Goal: Transaction & Acquisition: Obtain resource

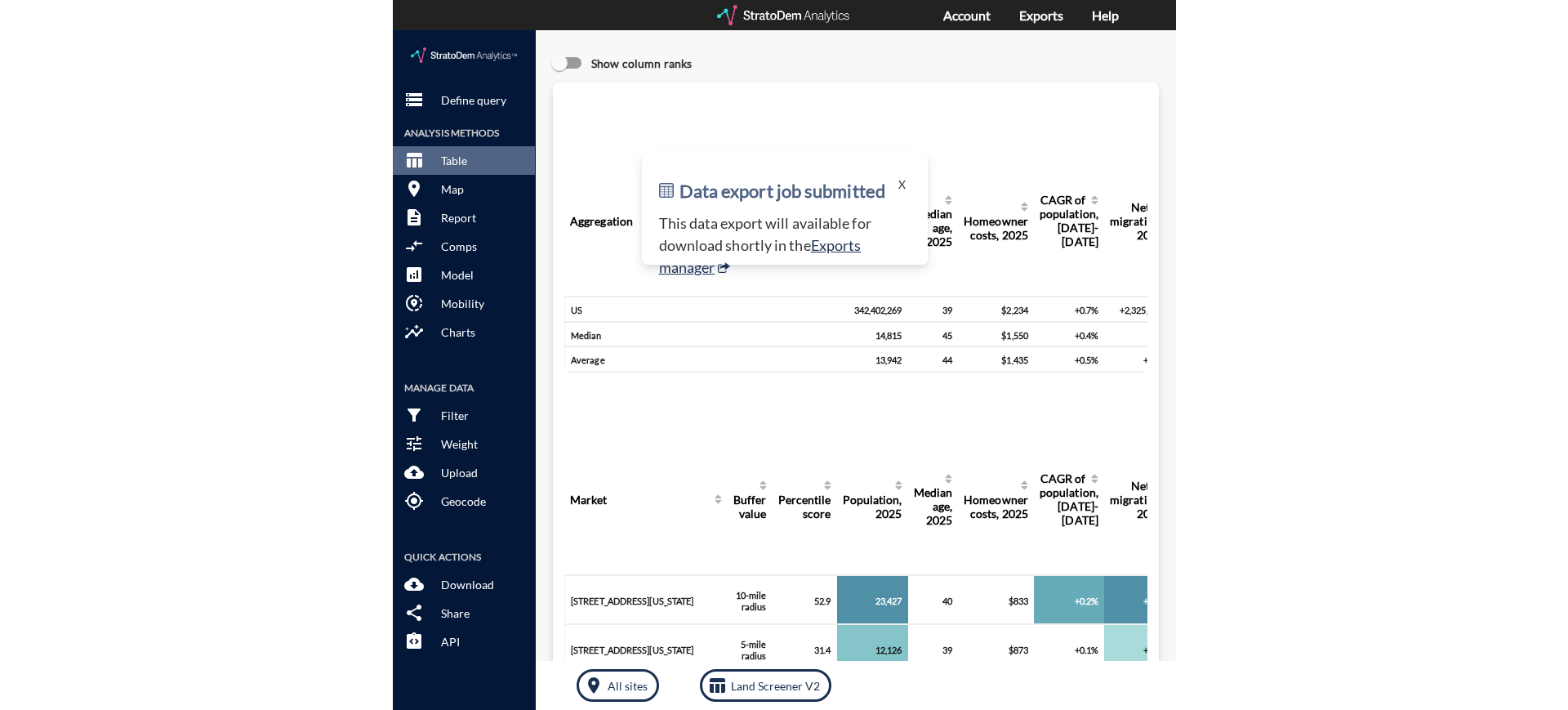
scroll to position [612, 0]
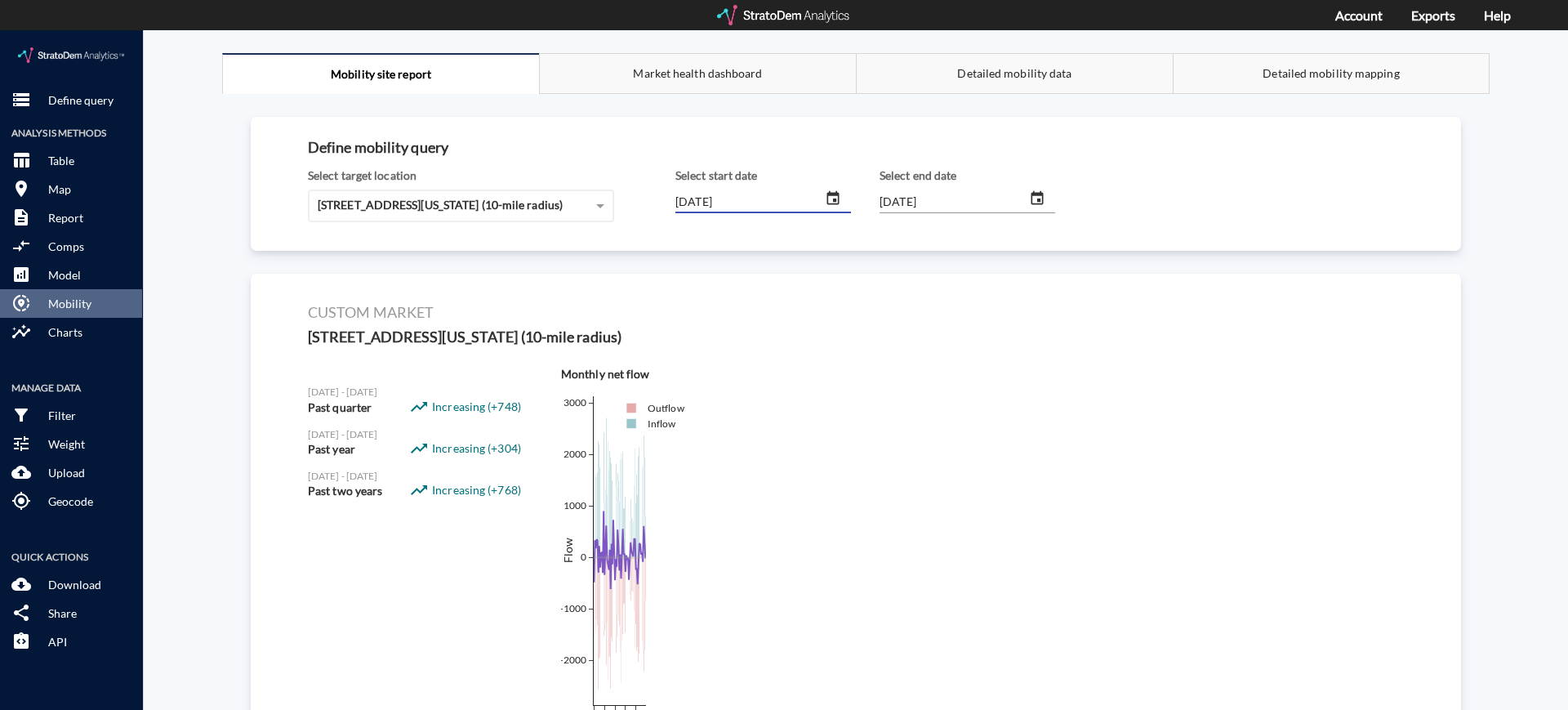
scroll to position [102, 0]
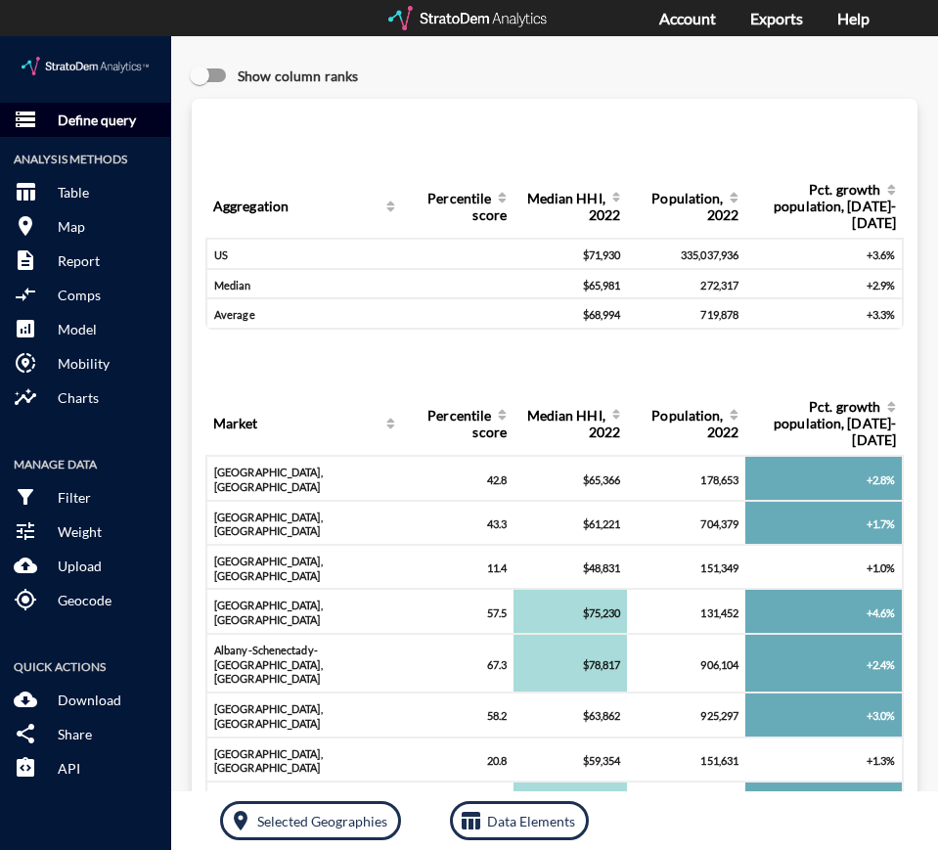
click p "Define query"
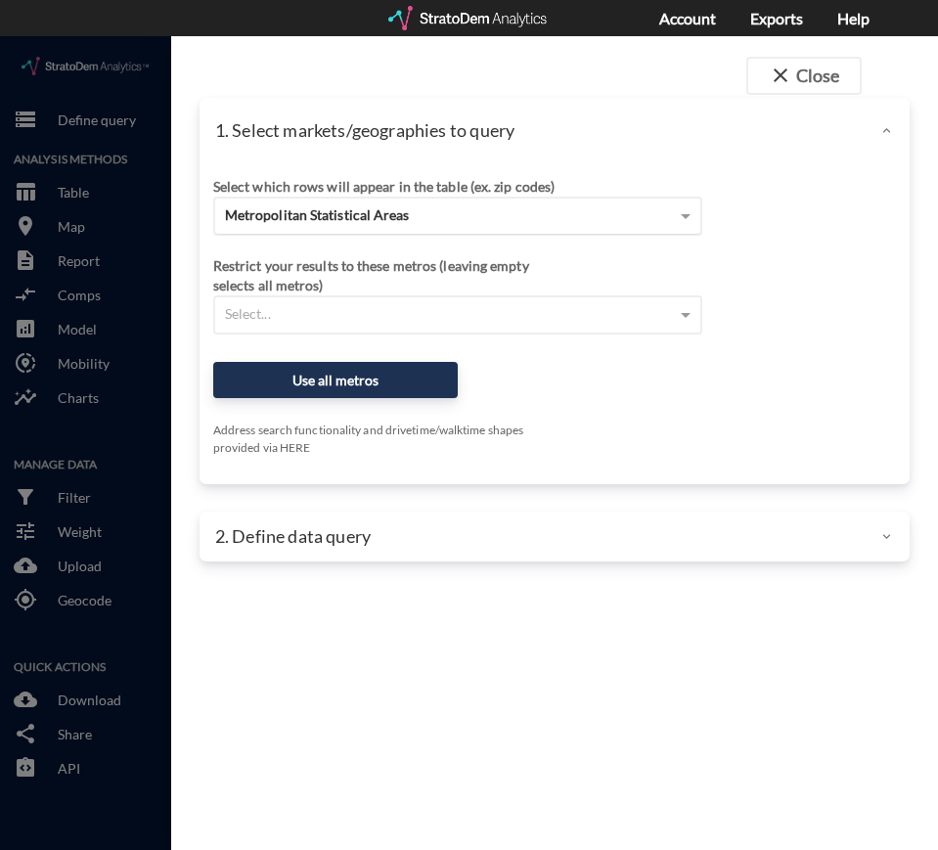
click span "Metropolitan Statistical Areas"
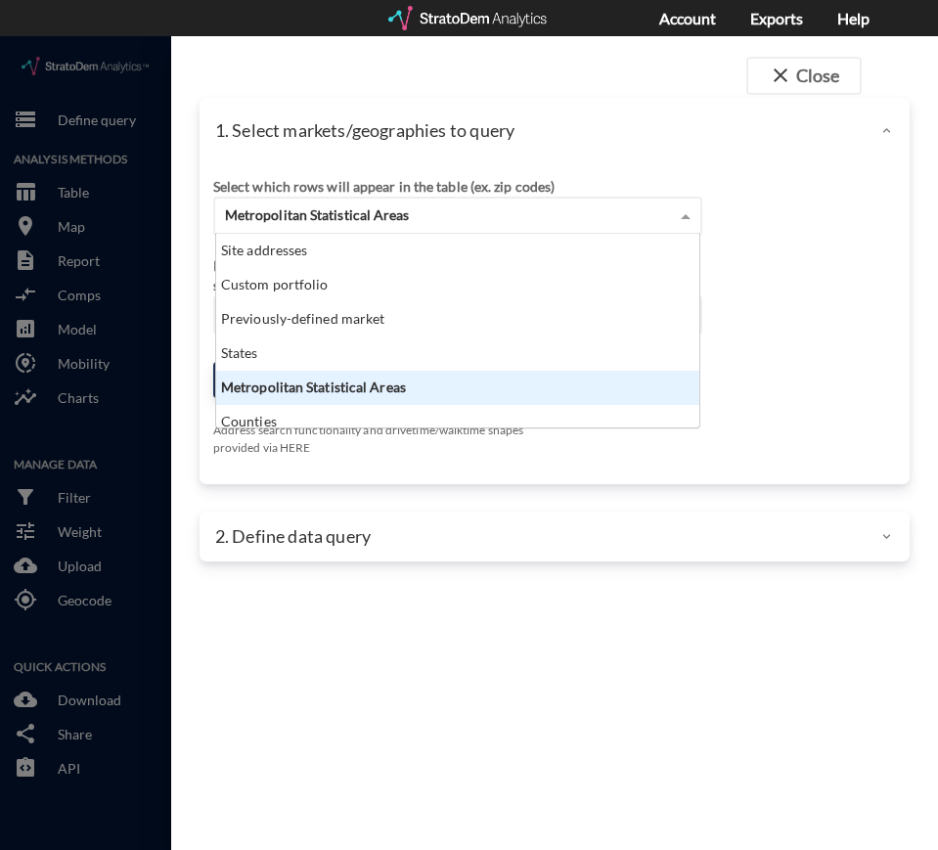
scroll to position [175, 471]
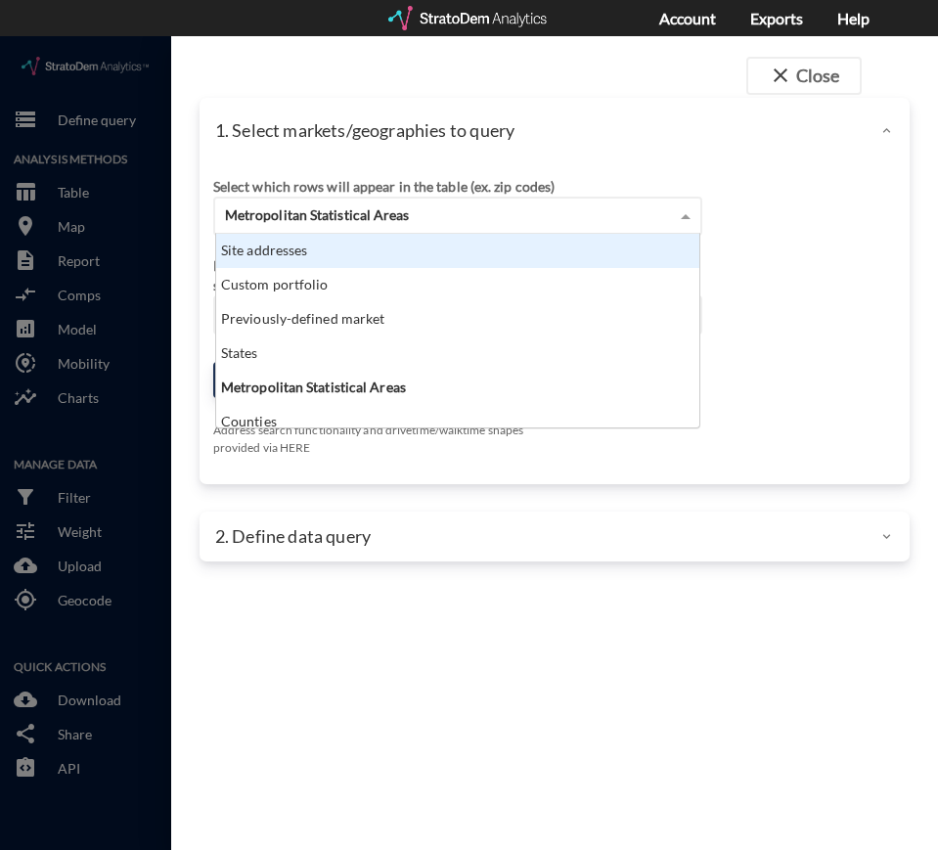
click div "Site addresses"
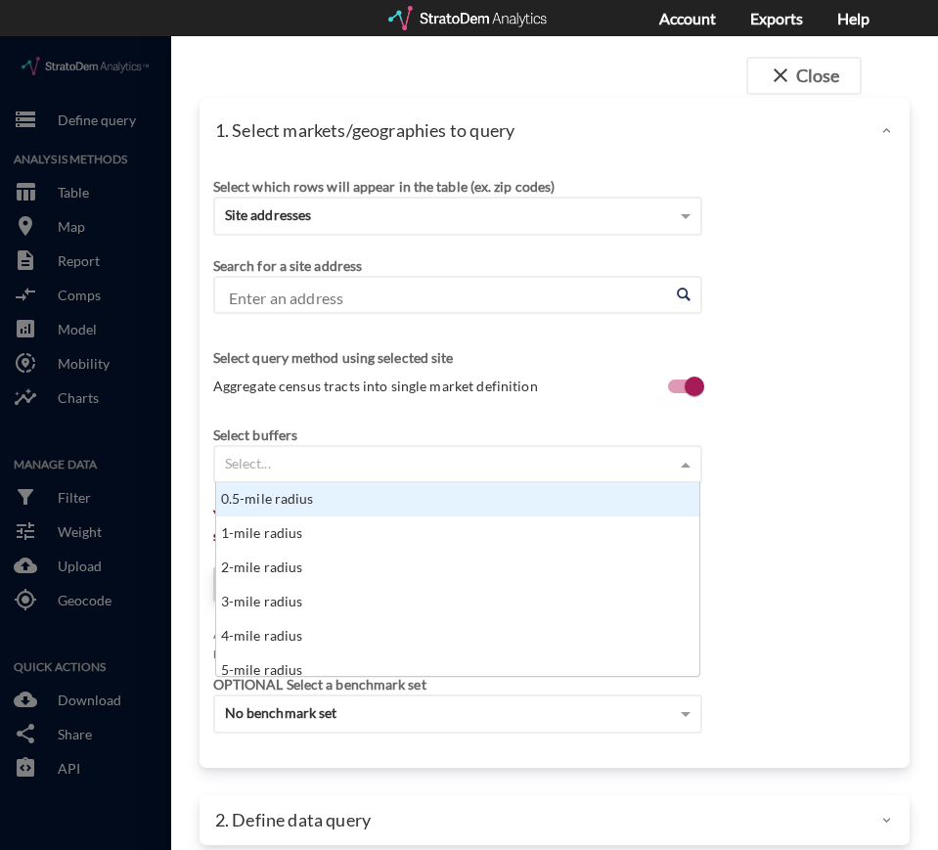
click div "Select..."
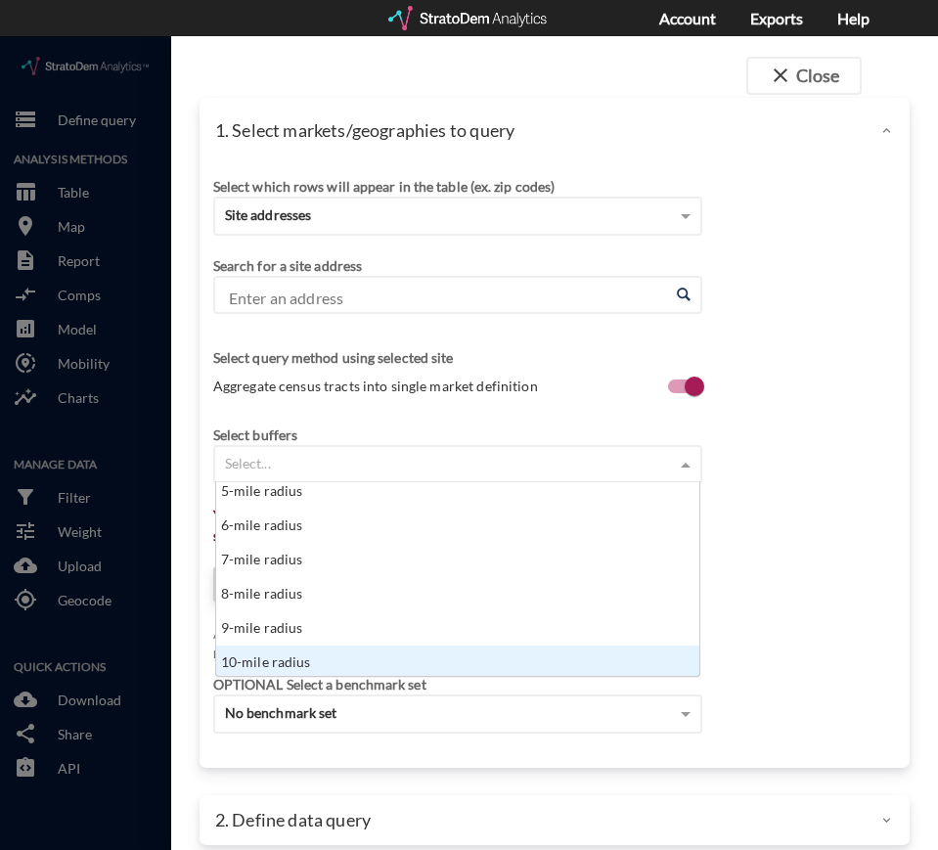
scroll to position [181, 0]
click div "10-mile radius"
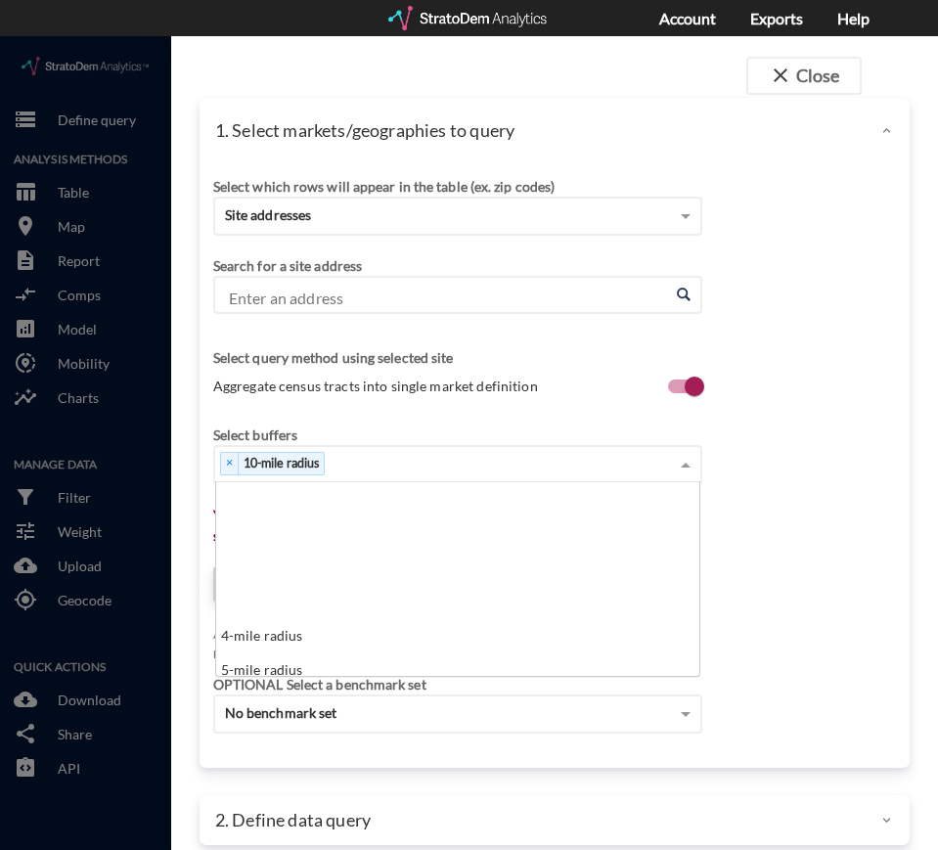
scroll to position [175, 471]
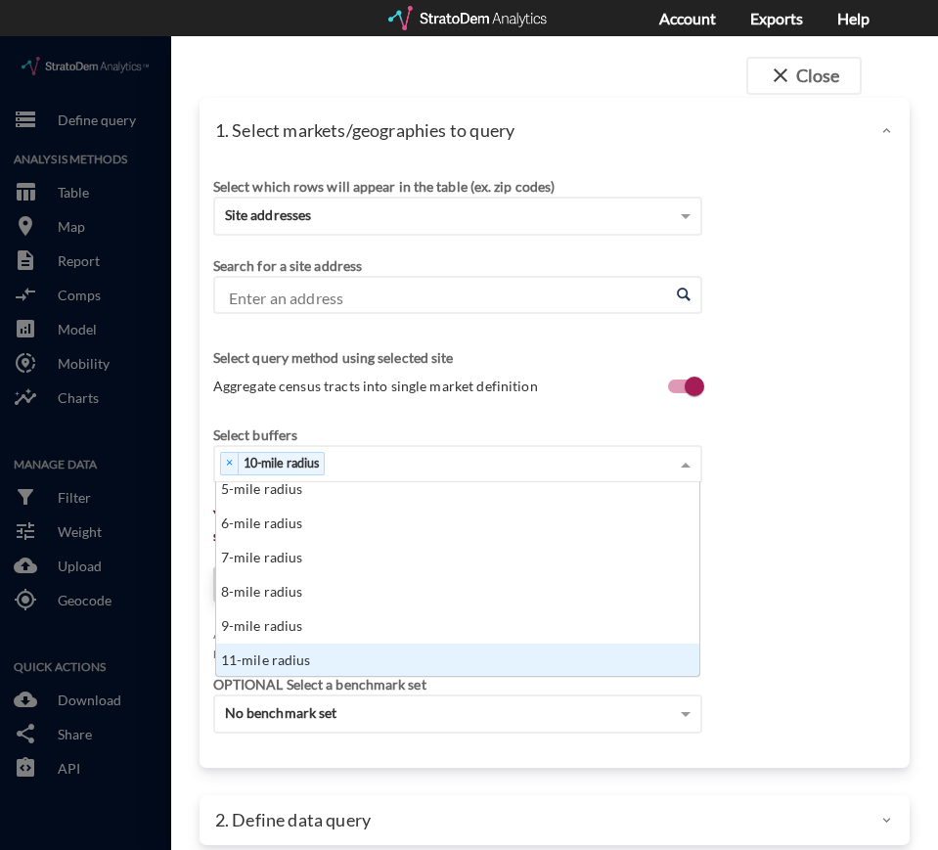
click input "Enter an address"
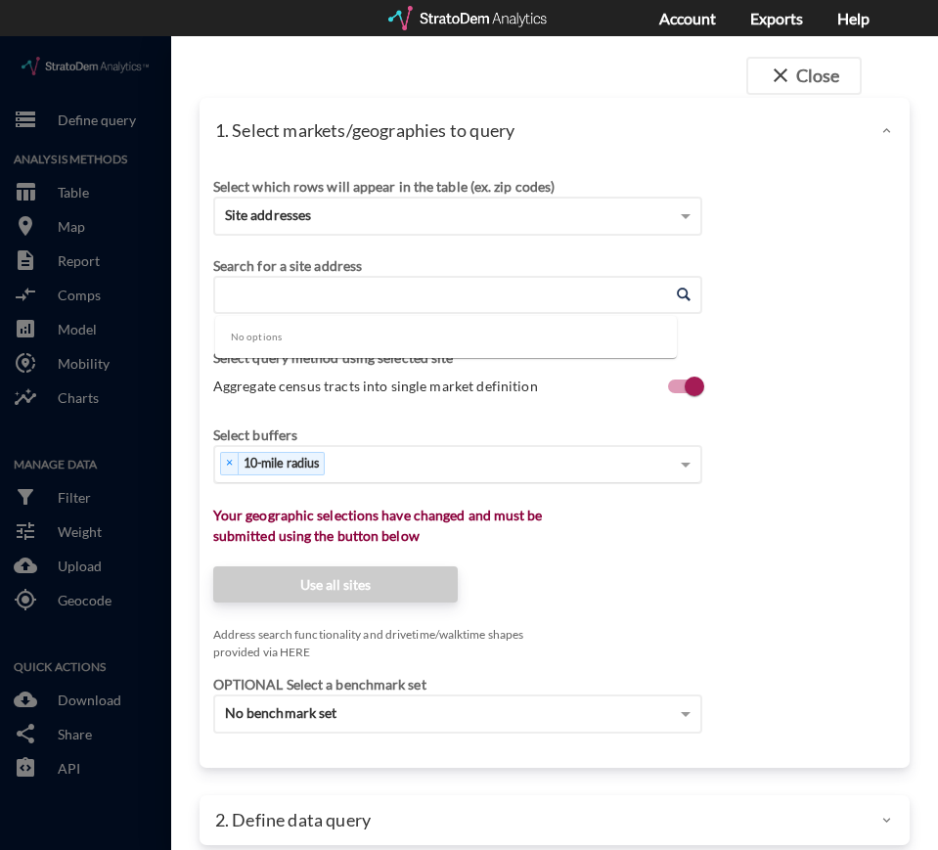
paste input "[STREET_ADDRESS]"
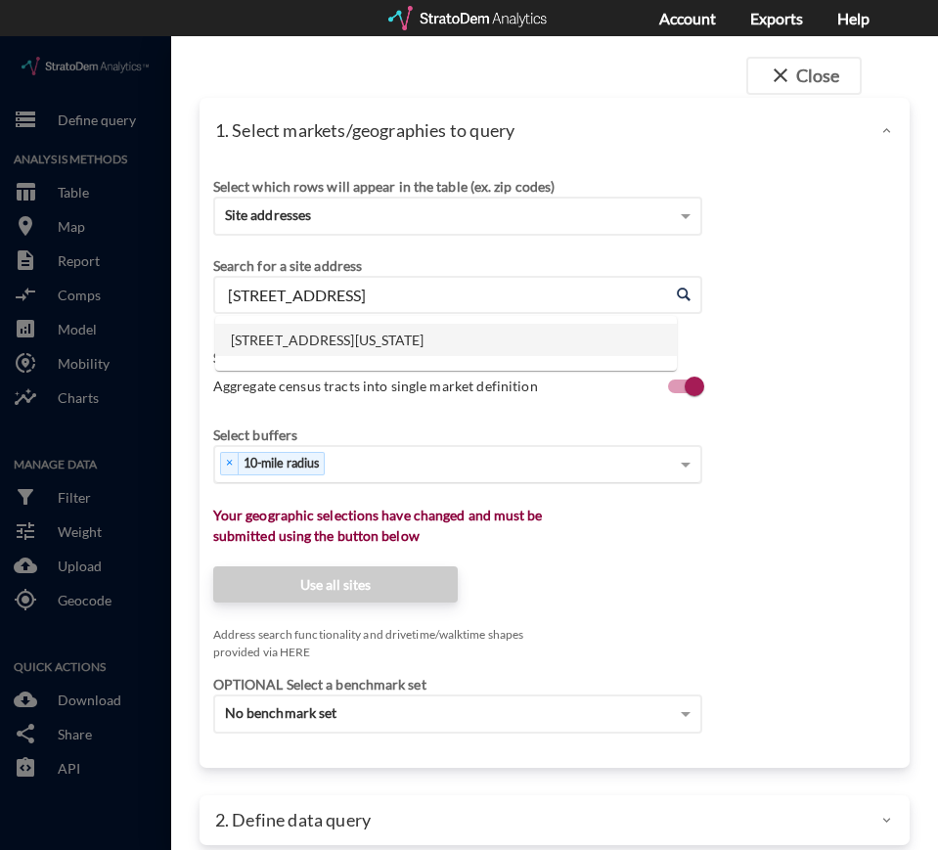
click li "[STREET_ADDRESS][US_STATE]"
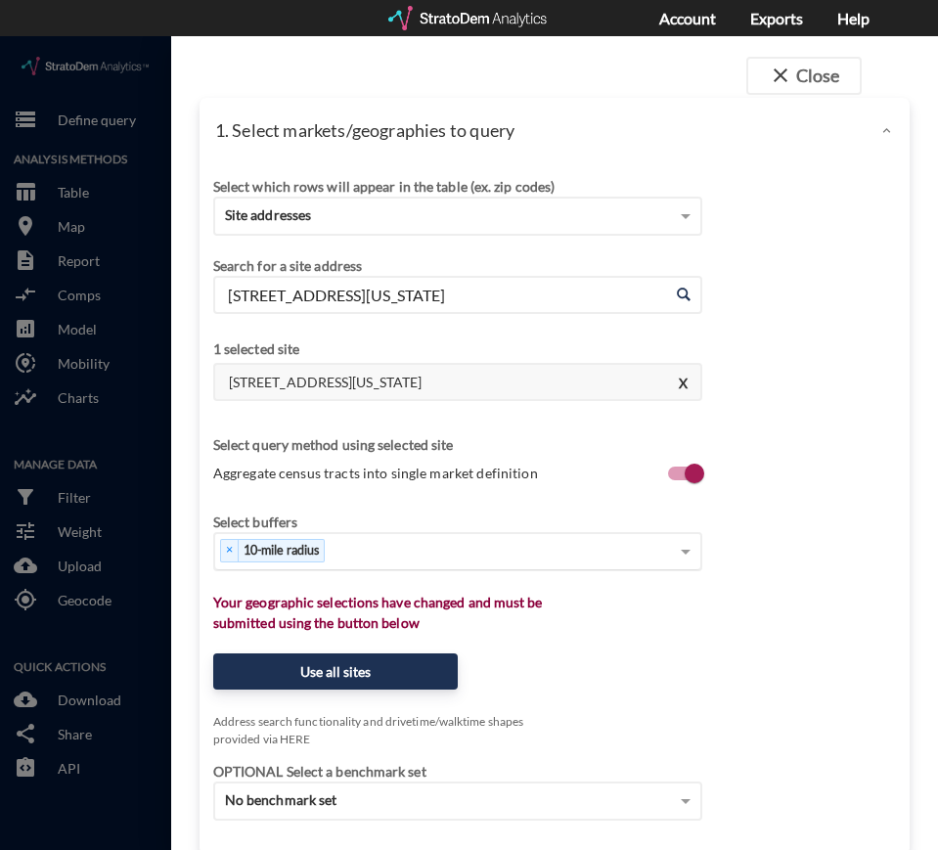
click input "[STREET_ADDRESS][US_STATE]"
paste input "[STREET_ADDRESS]"
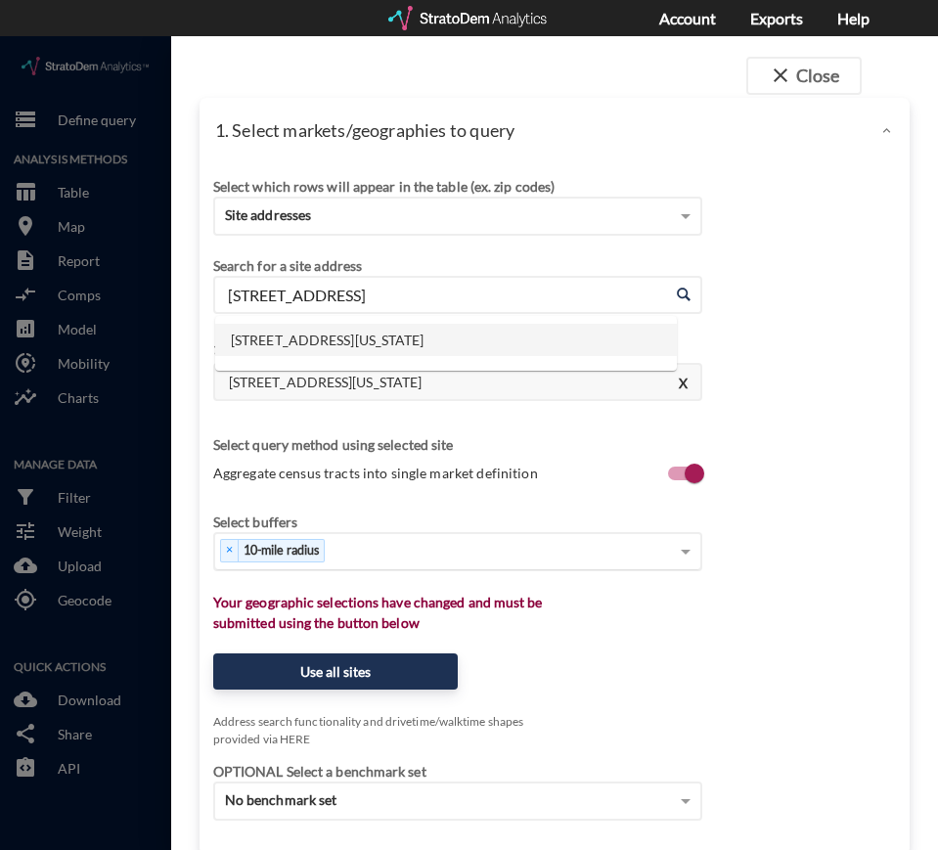
scroll to position [0, 4]
click input "[STREET_ADDRESS]"
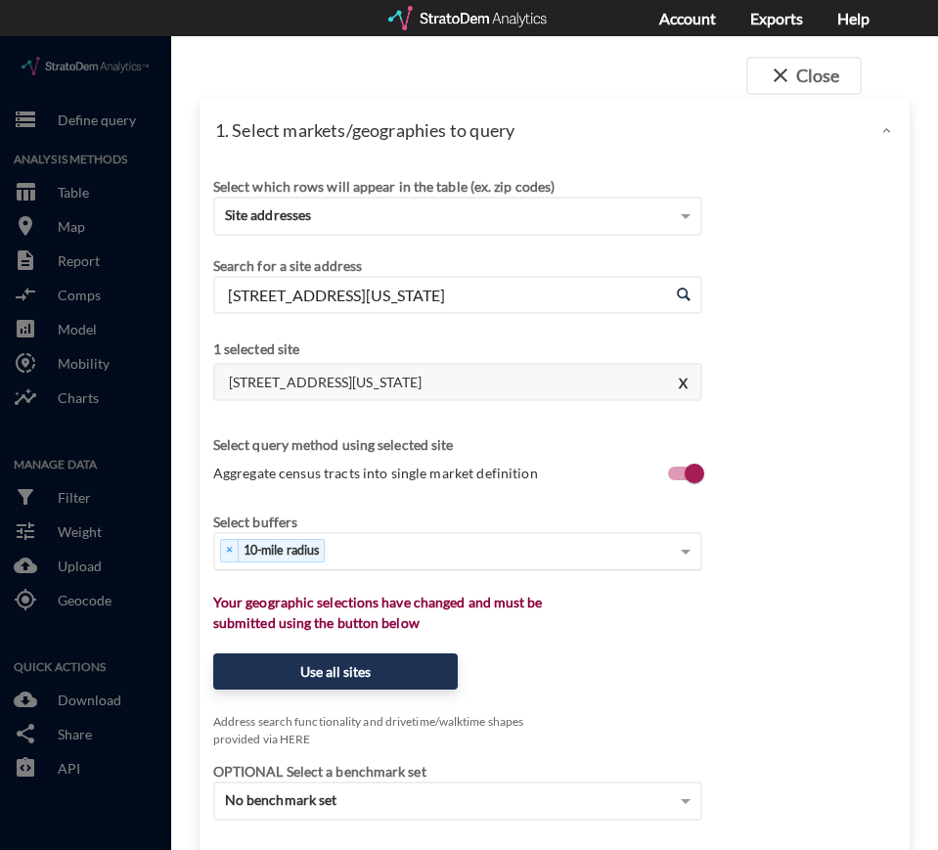
click input "[STREET_ADDRESS][US_STATE]"
paste input "[STREET_ADDRESS][PERSON_NAME]"
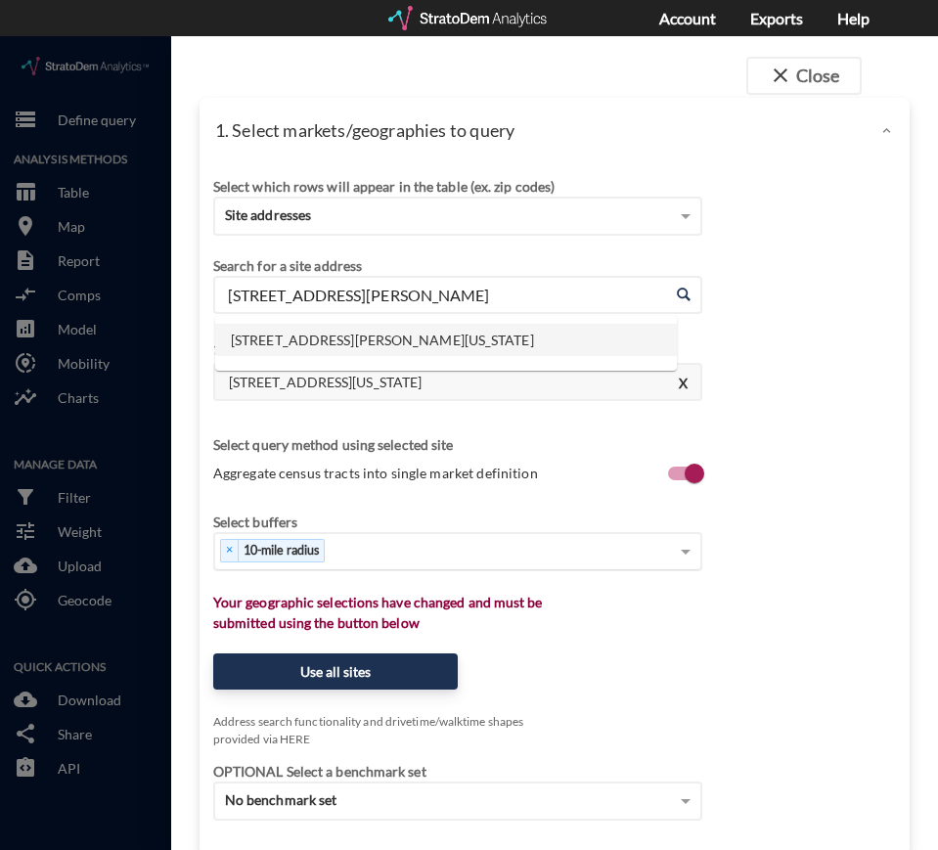
click li "[STREET_ADDRESS][PERSON_NAME][US_STATE]"
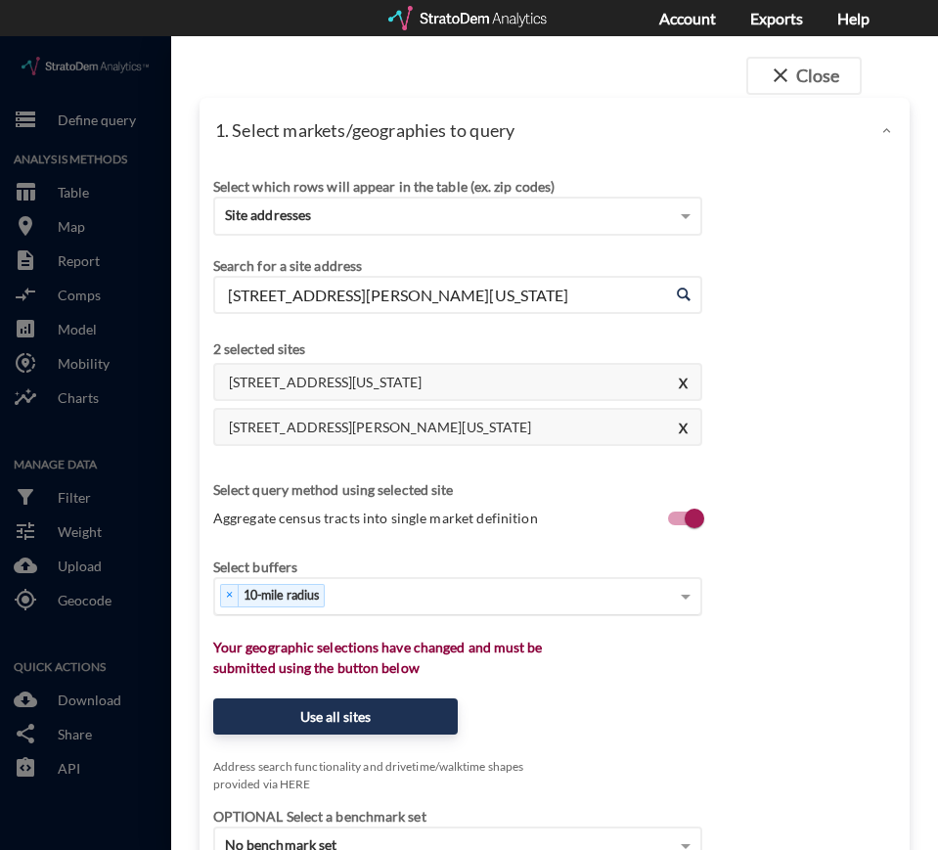
click input "[STREET_ADDRESS][PERSON_NAME][US_STATE]"
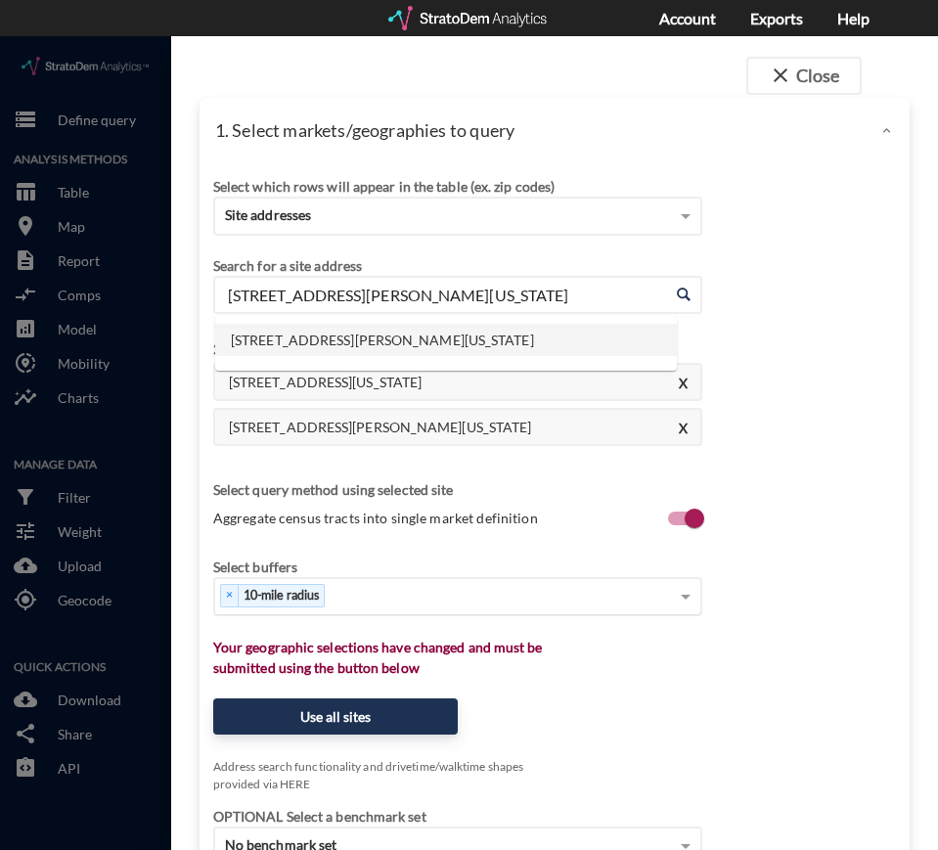
click input "[STREET_ADDRESS][PERSON_NAME][US_STATE]"
paste input "[STREET_ADDRESS][PERSON_NAME][PERSON_NAME]"
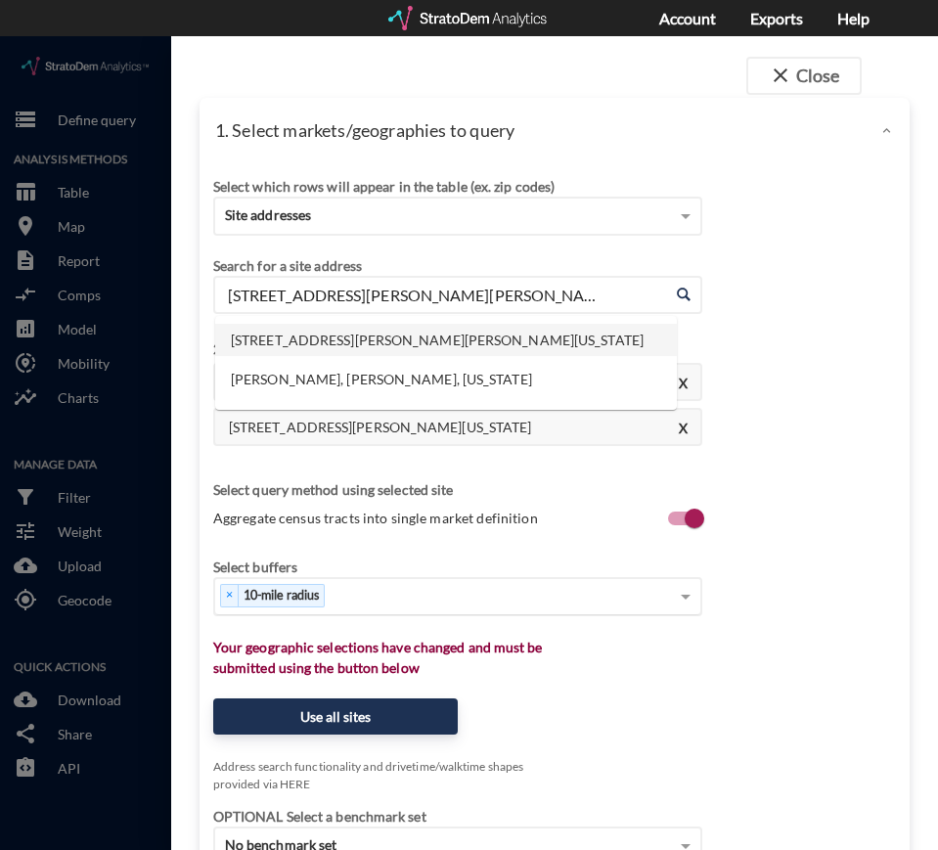
click li "[STREET_ADDRESS][PERSON_NAME][PERSON_NAME][US_STATE]"
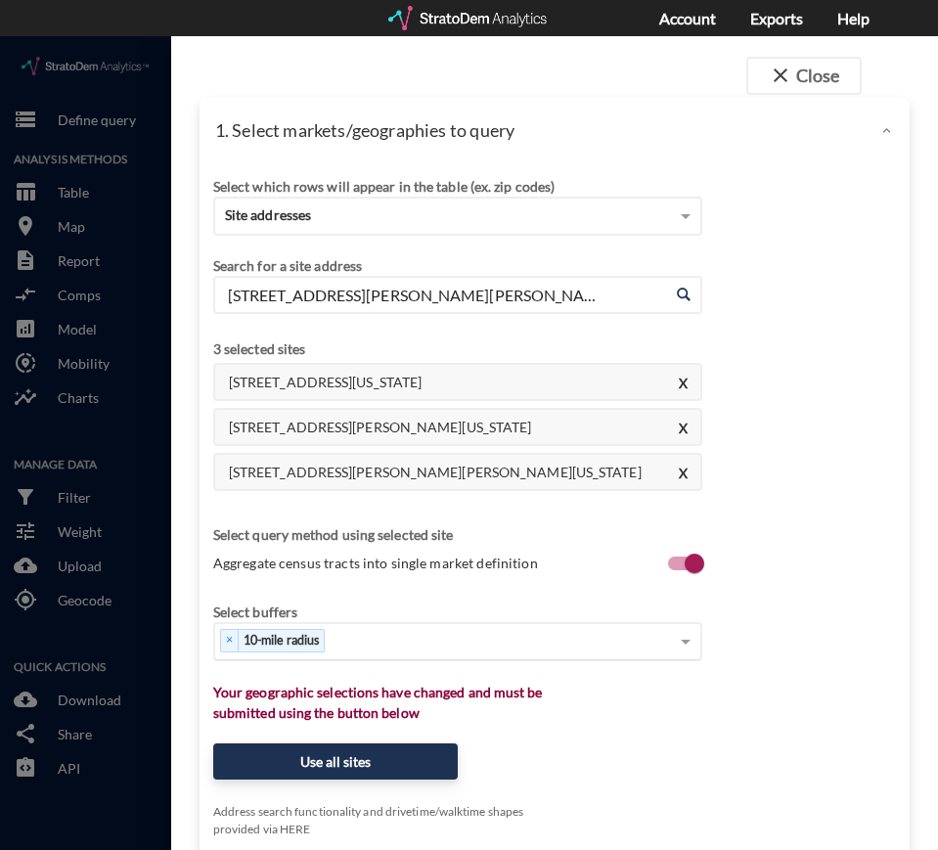
click input "[STREET_ADDRESS][PERSON_NAME][PERSON_NAME][US_STATE]"
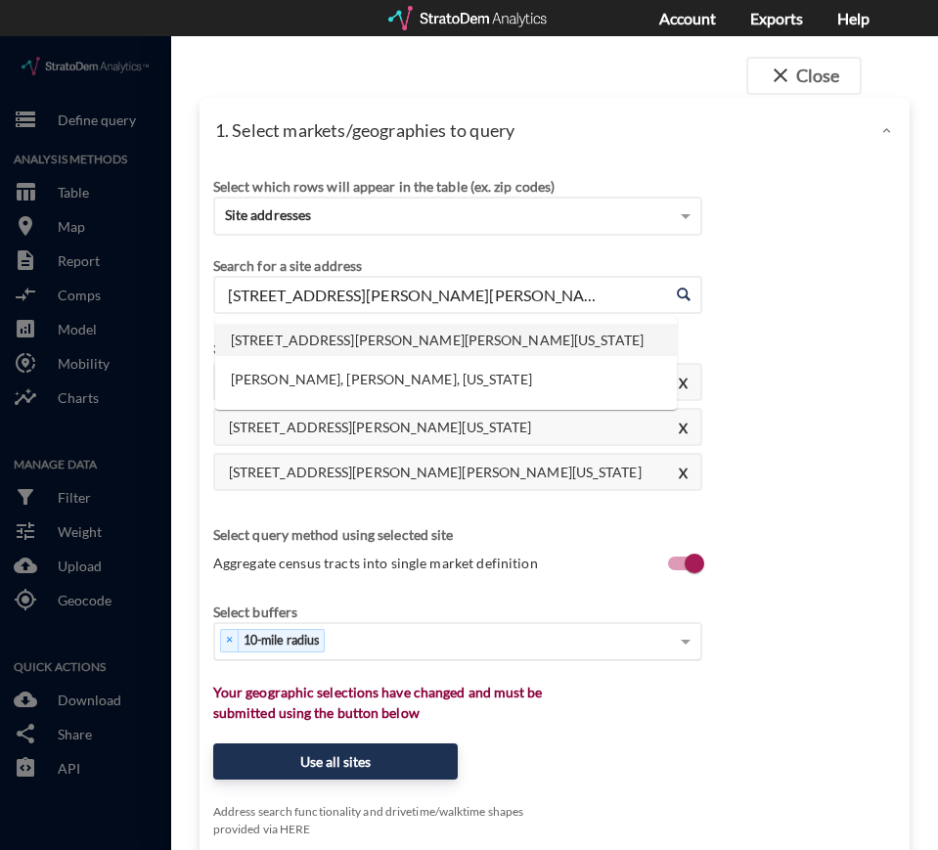
paste input "[STREET_ADDRESS]"
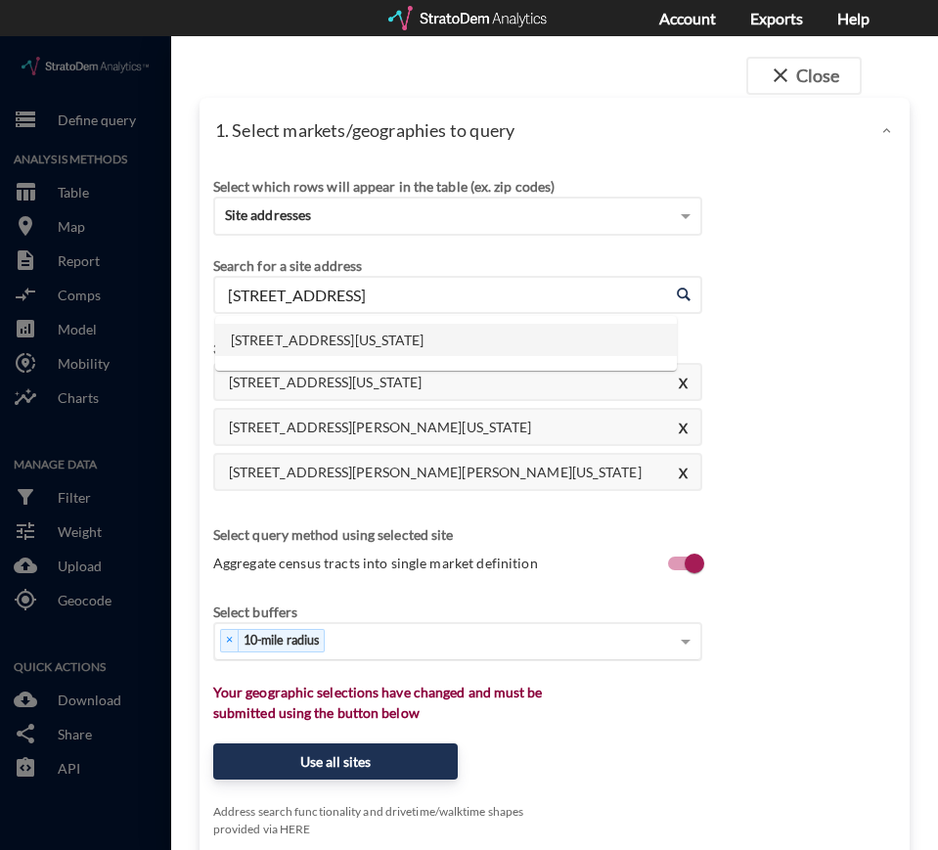
click li "[STREET_ADDRESS][US_STATE]"
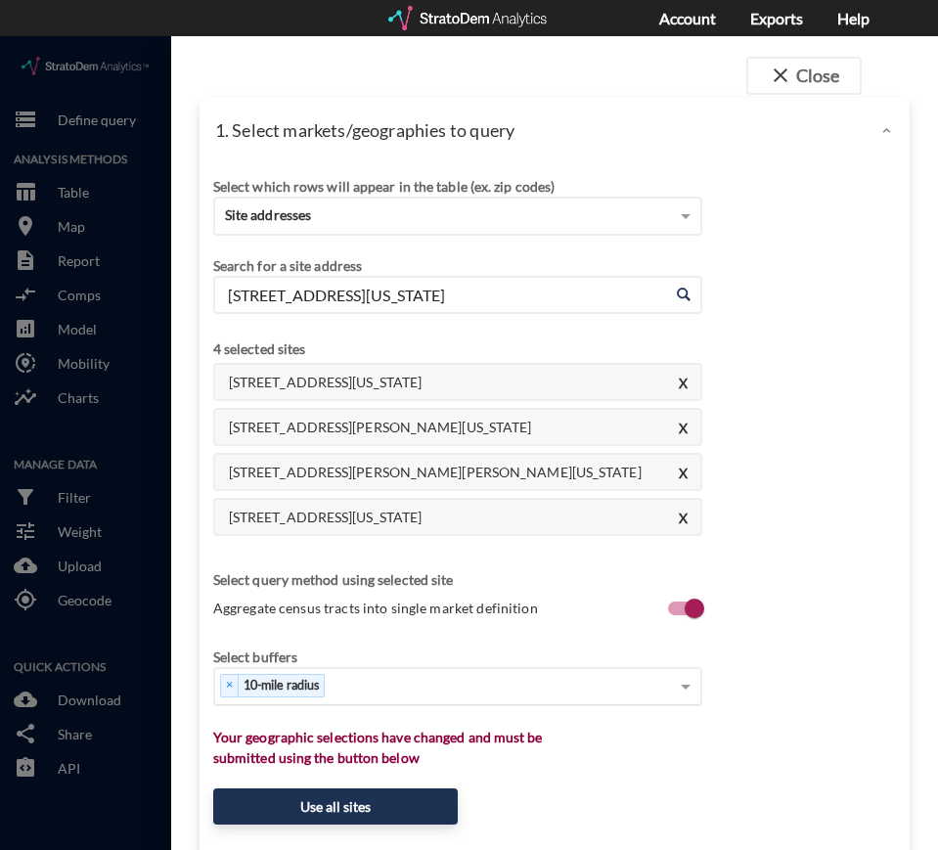
click input "[STREET_ADDRESS][US_STATE]"
paste input "[STREET_ADDRESS]"
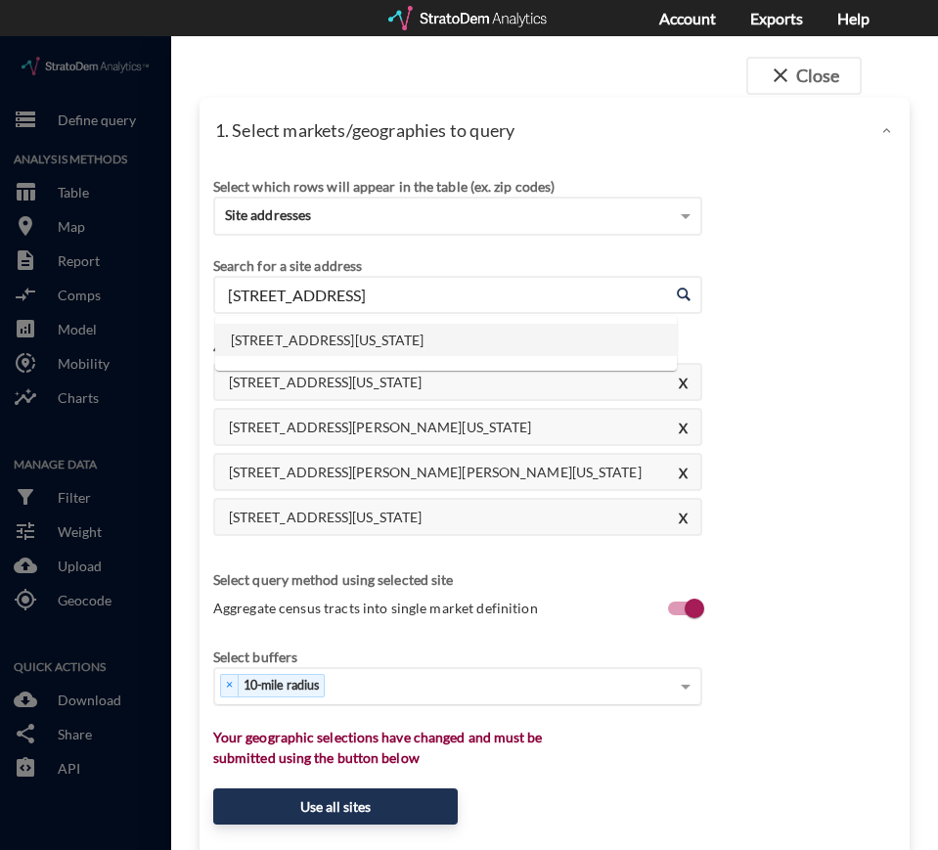
click li "[STREET_ADDRESS][US_STATE]"
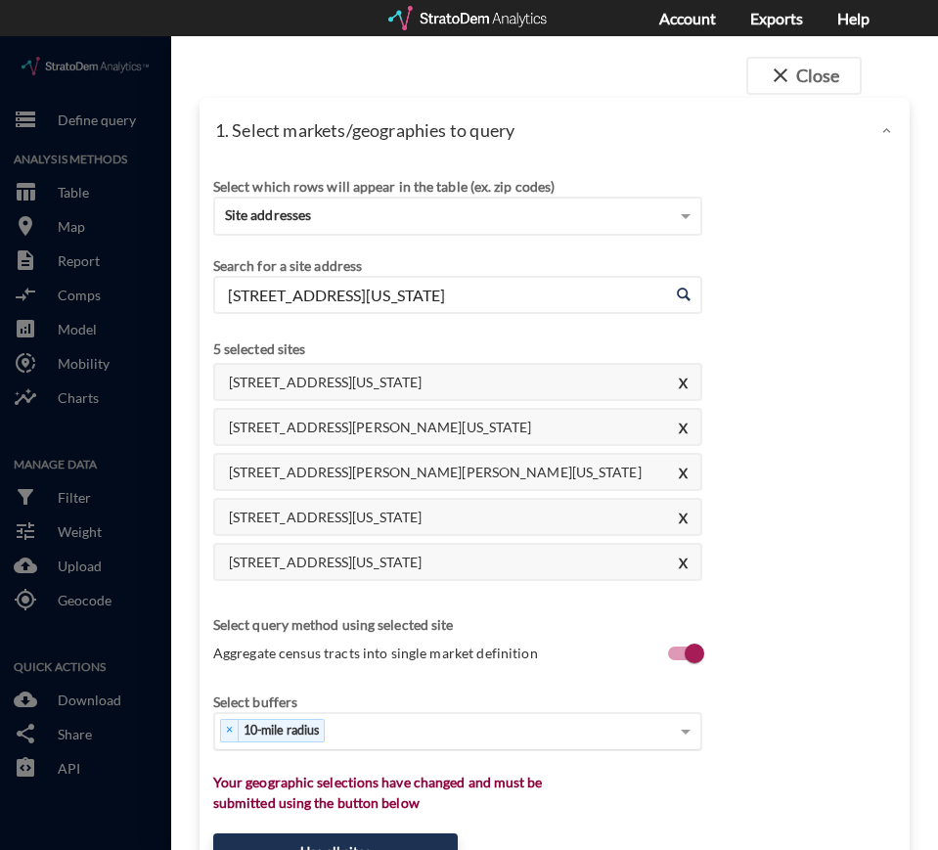
click input "[STREET_ADDRESS][US_STATE]"
paste input "[STREET_ADDRESS]"
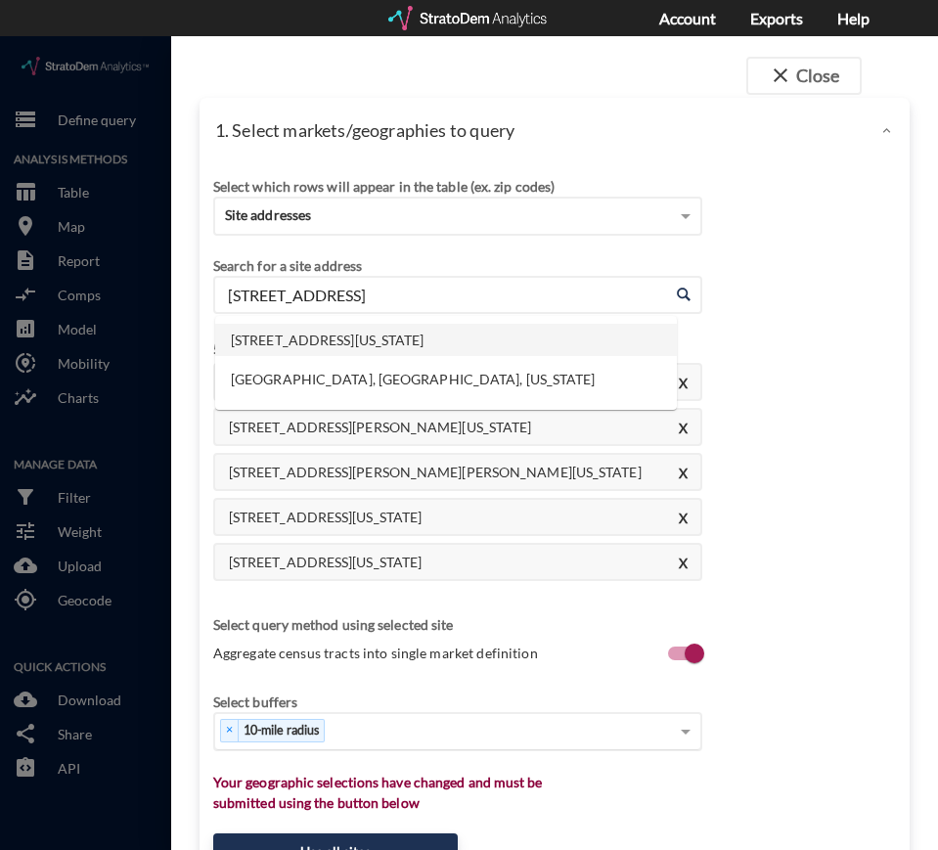
click li "[STREET_ADDRESS][US_STATE]"
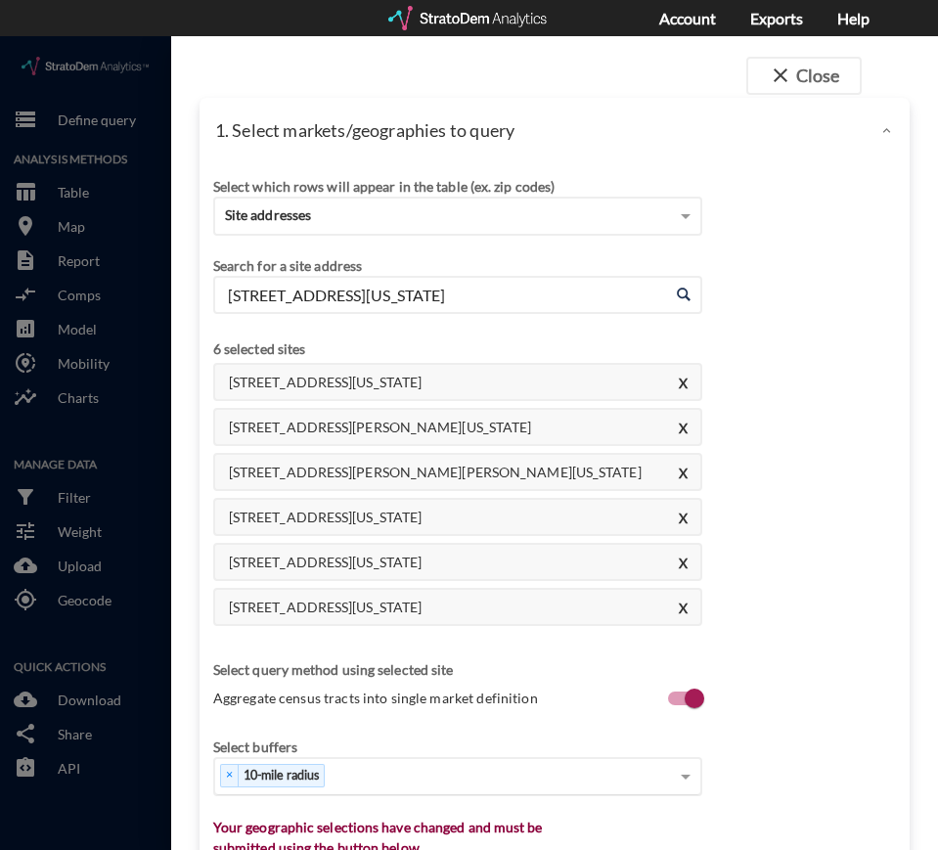
click input "[STREET_ADDRESS][US_STATE]"
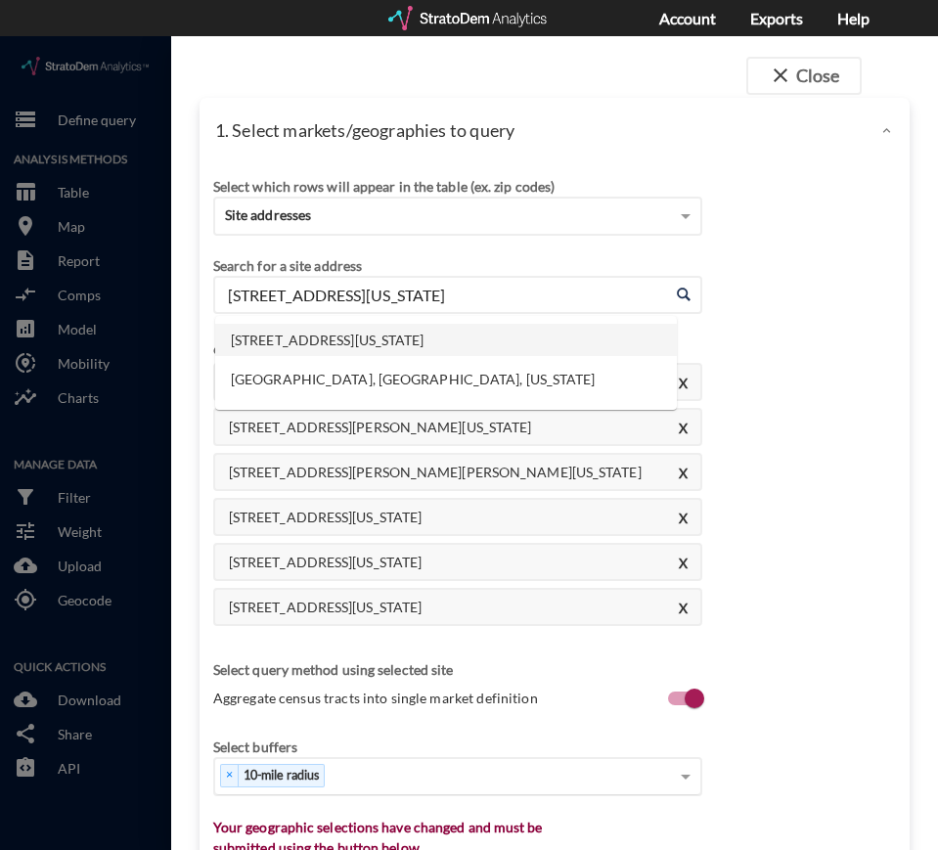
paste input "[STREET_ADDRESS]"
click li "[STREET_ADDRESS][US_STATE]"
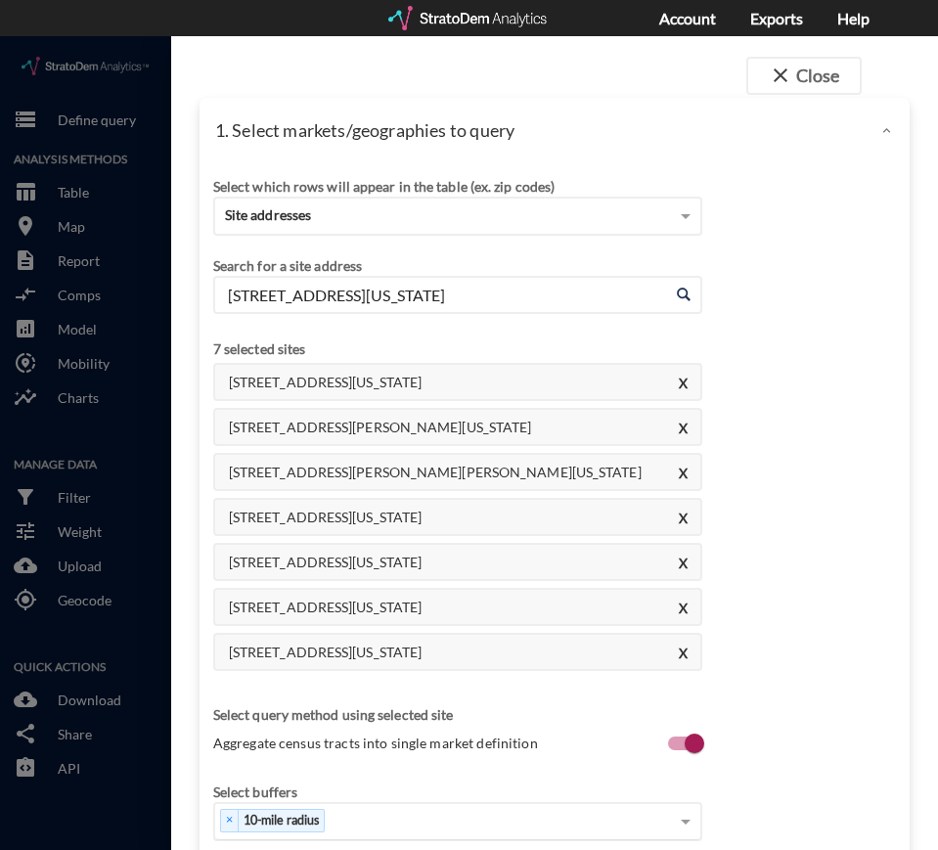
click input "[STREET_ADDRESS][US_STATE]"
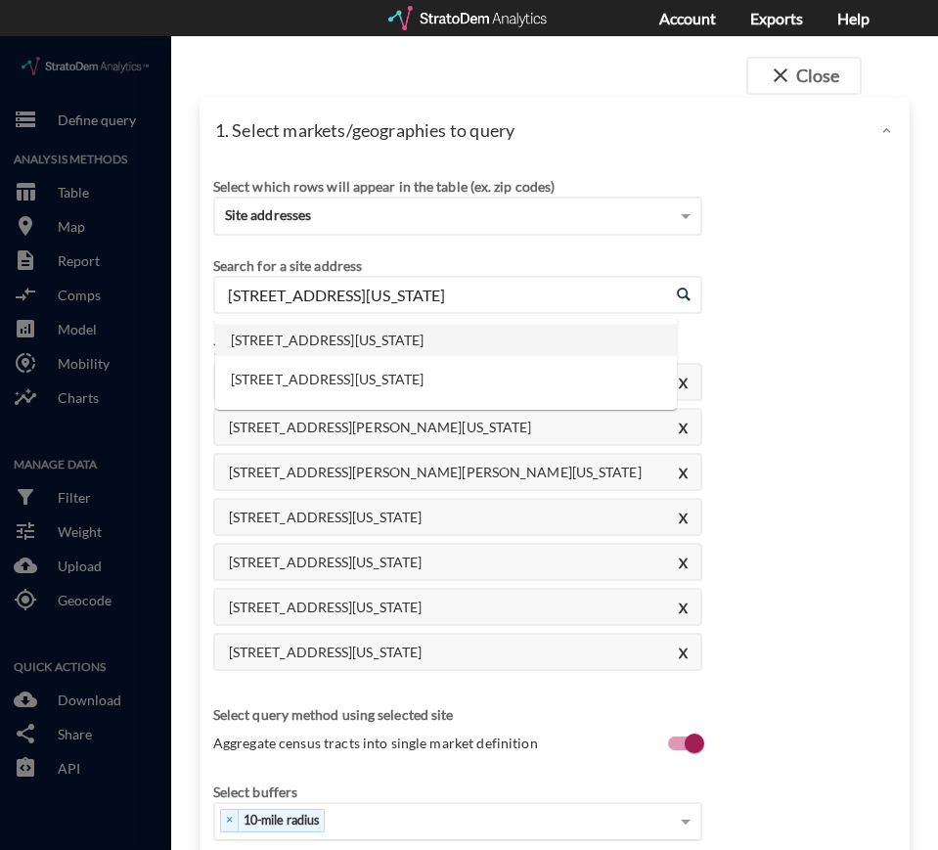
paste input "[STREET_ADDRESS]"
click li "[STREET_ADDRESS][US_STATE]"
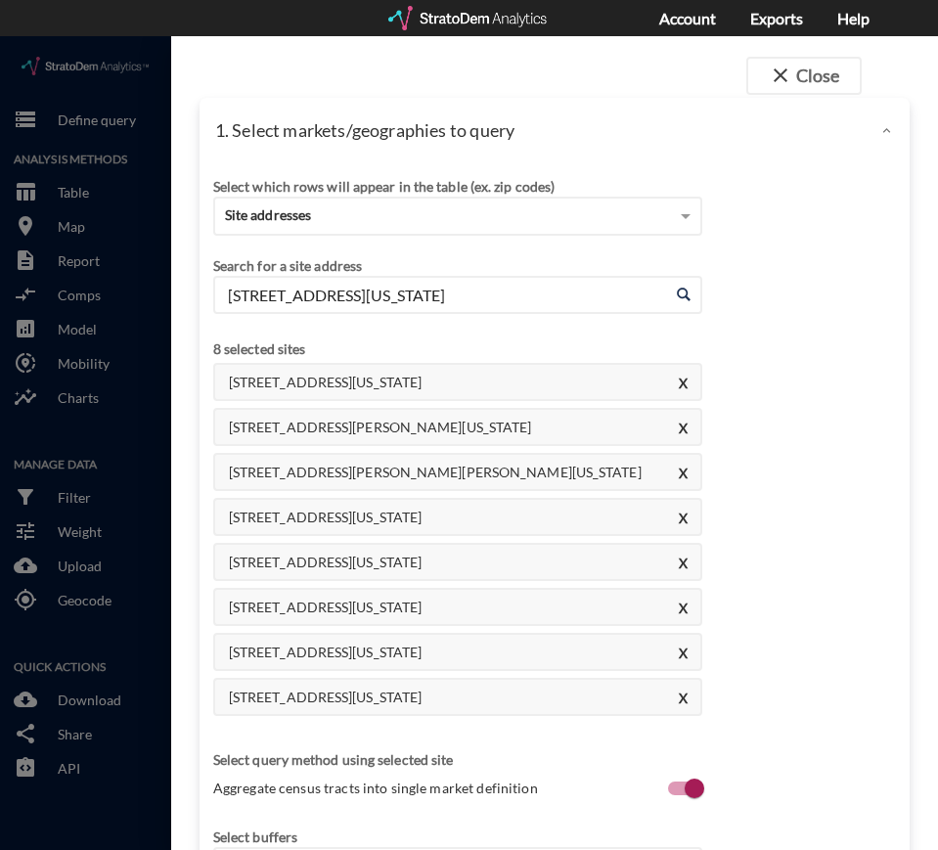
click input "[STREET_ADDRESS][US_STATE]"
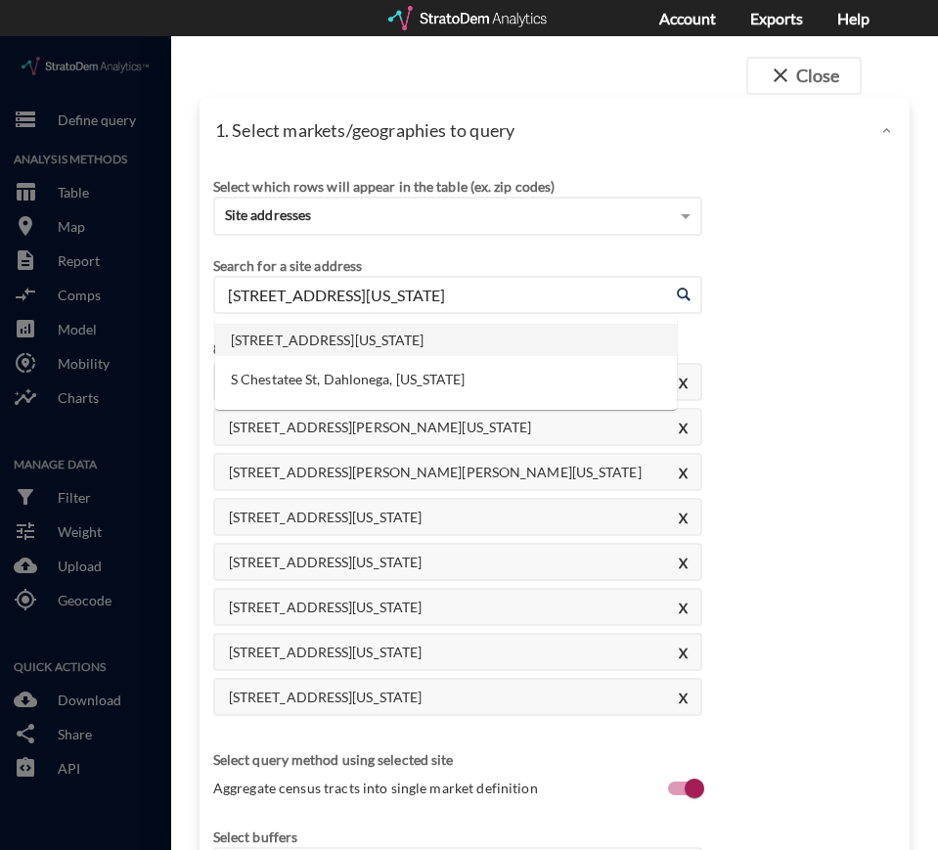
paste input "[STREET_ADDRESS][PERSON_NAME][PERSON_NAME]"
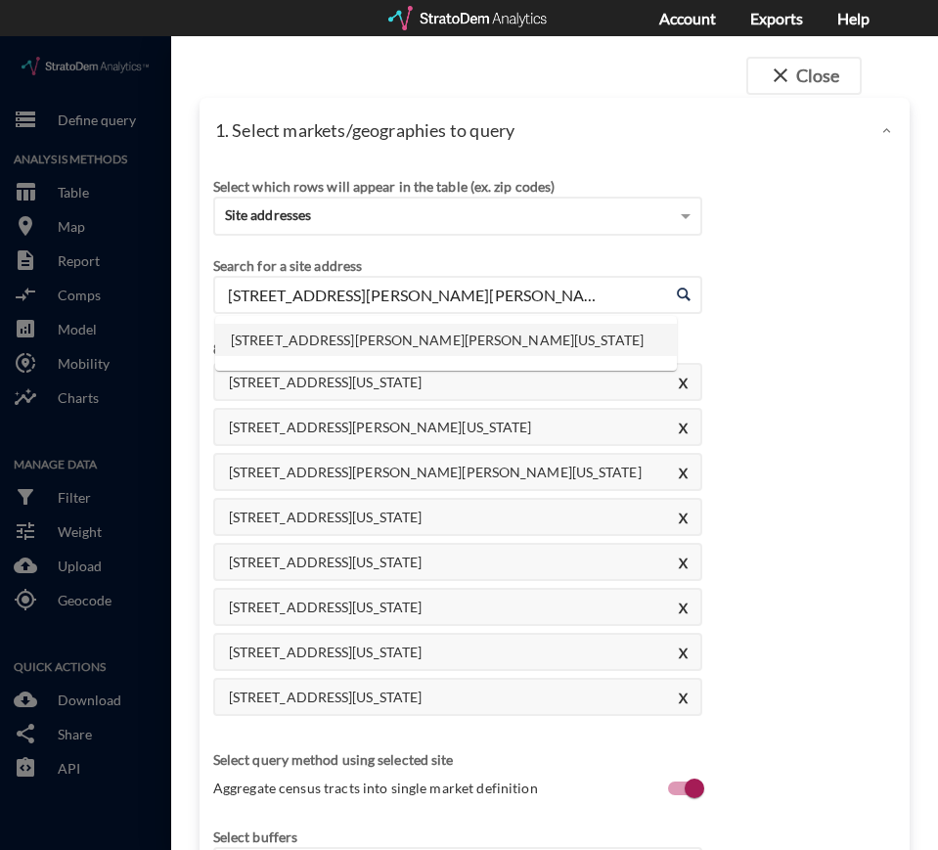
click li "[STREET_ADDRESS][PERSON_NAME][PERSON_NAME][US_STATE]"
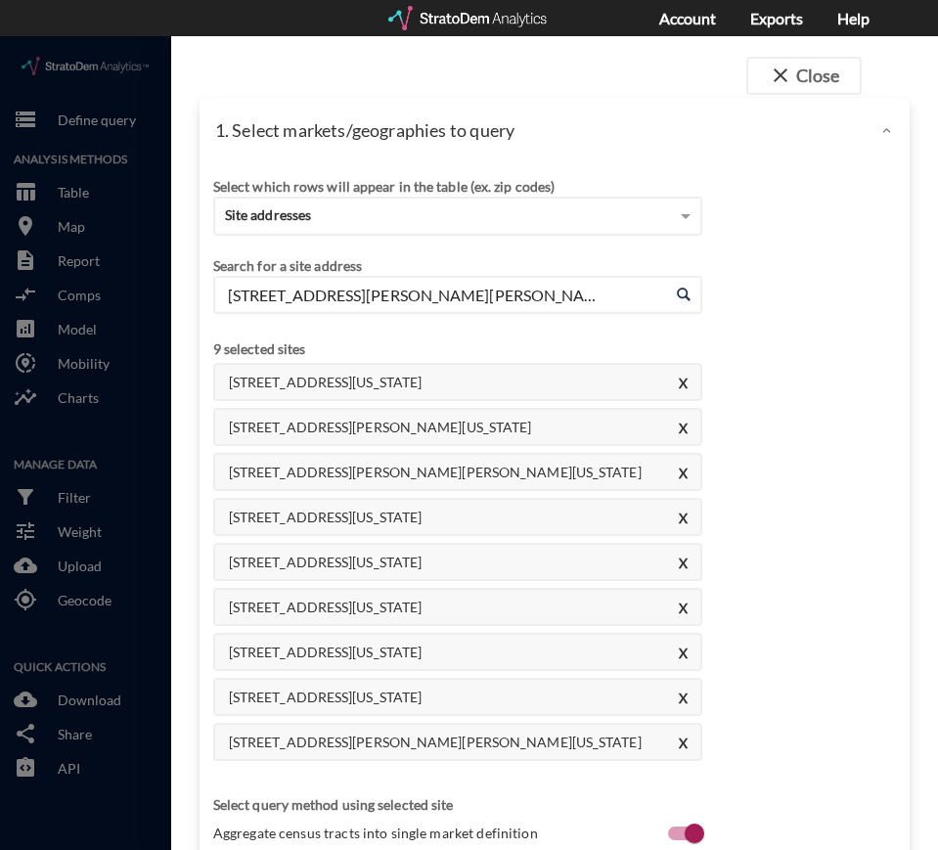
click input "[STREET_ADDRESS][PERSON_NAME][PERSON_NAME][US_STATE]"
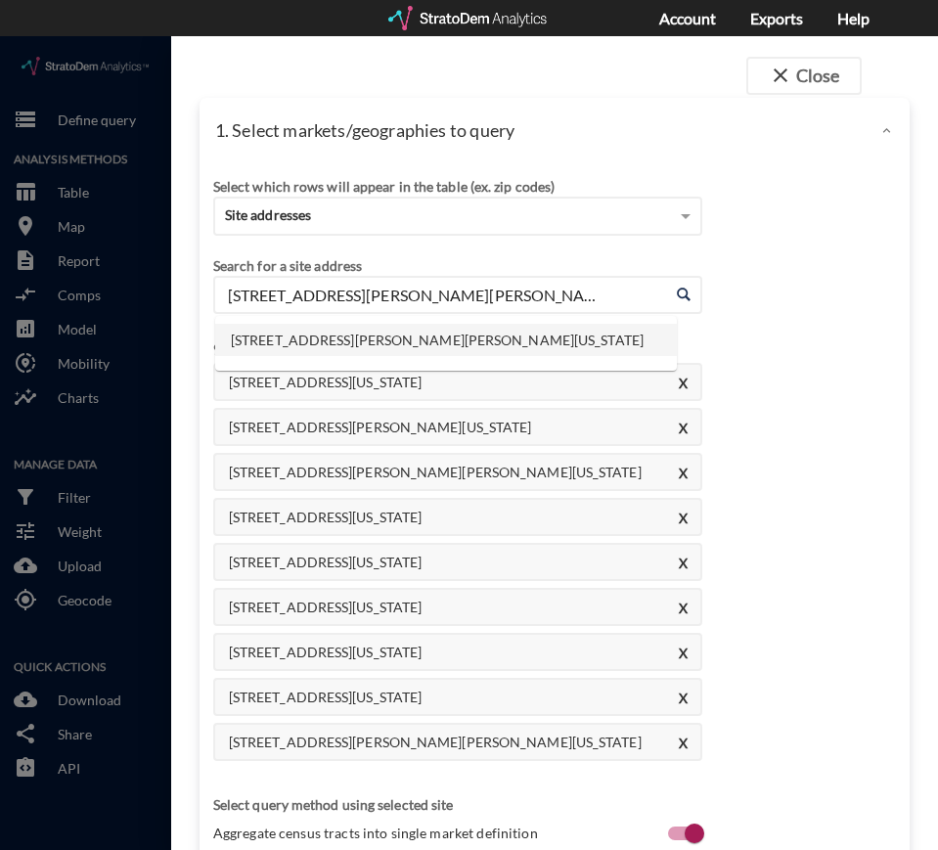
paste input "[STREET_ADDRESS]"
click li "[STREET_ADDRESS][US_STATE]"
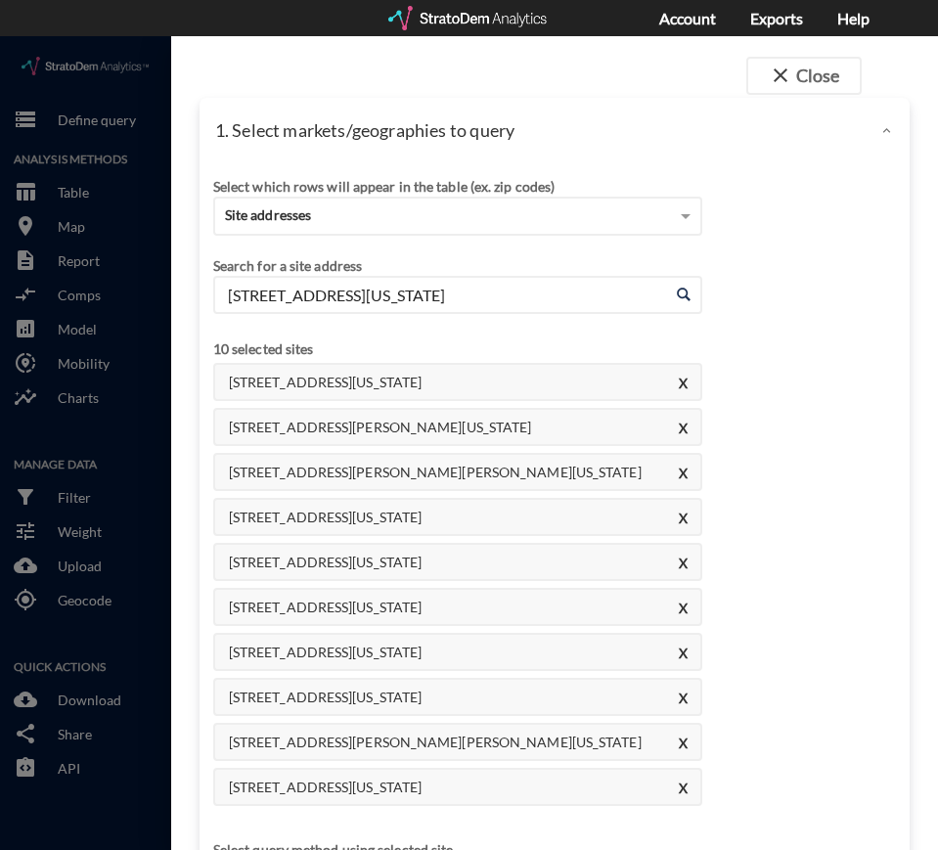
click input "[STREET_ADDRESS][US_STATE]"
paste input "[STREET_ADDRESS]"
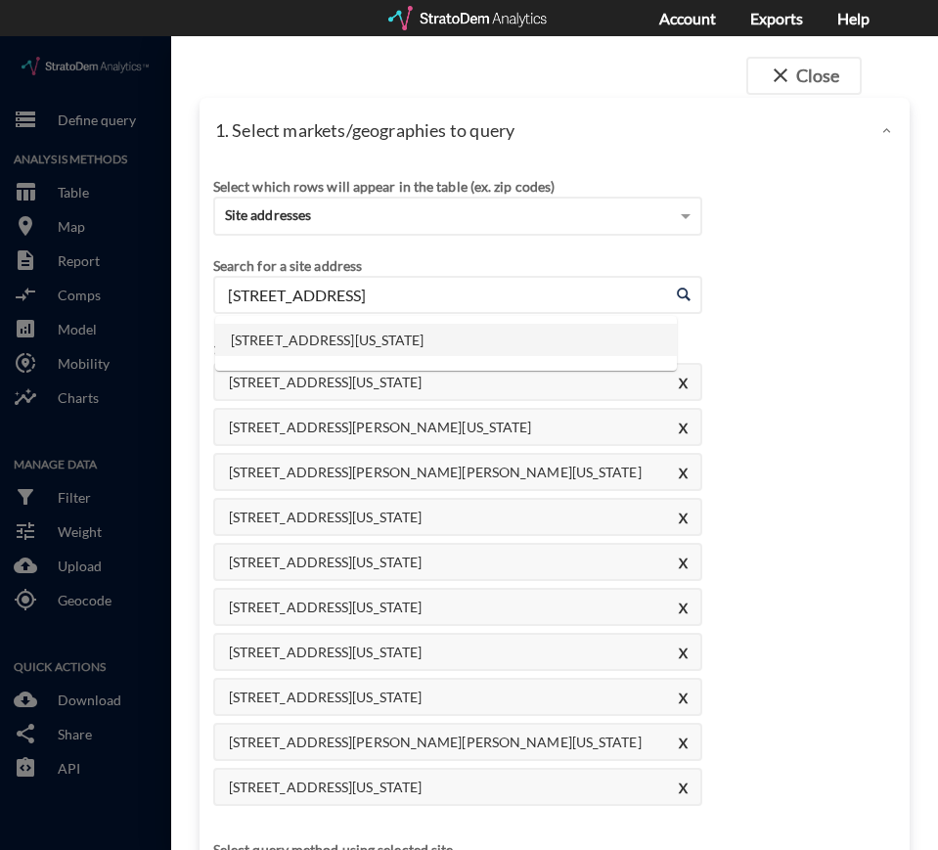
click li "[STREET_ADDRESS][US_STATE]"
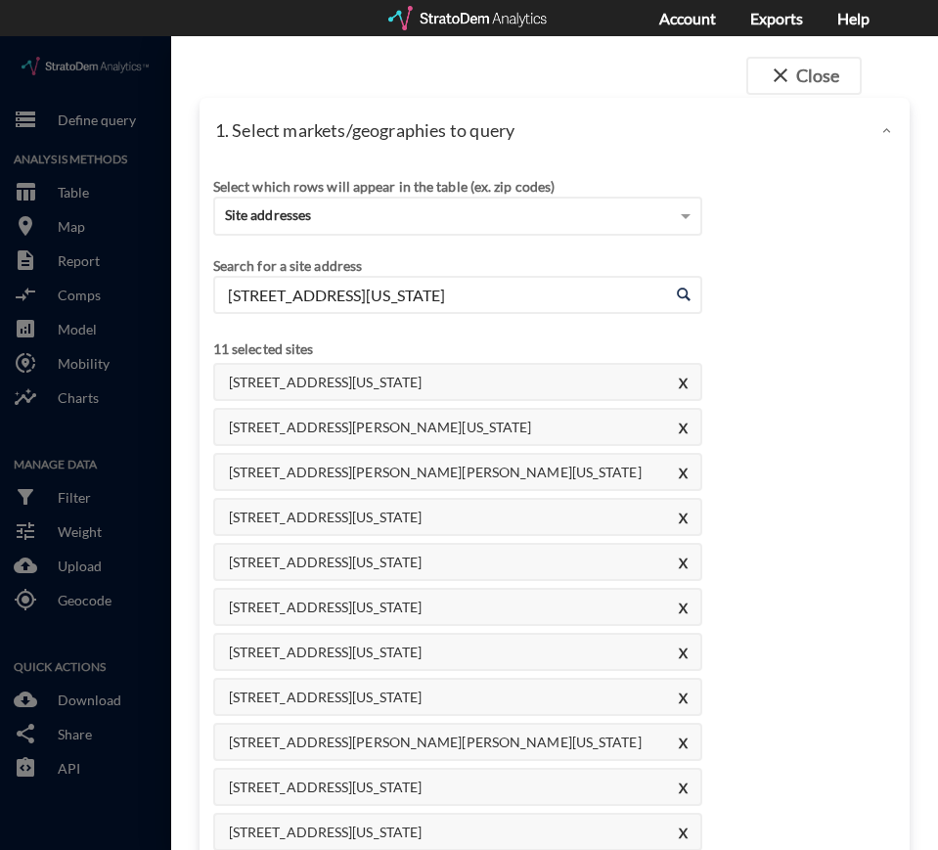
type input "[STREET_ADDRESS][US_STATE]"
click input "[STREET_ADDRESS][US_STATE]"
paste input "text"
click input "[STREET_ADDRESS][US_STATE]"
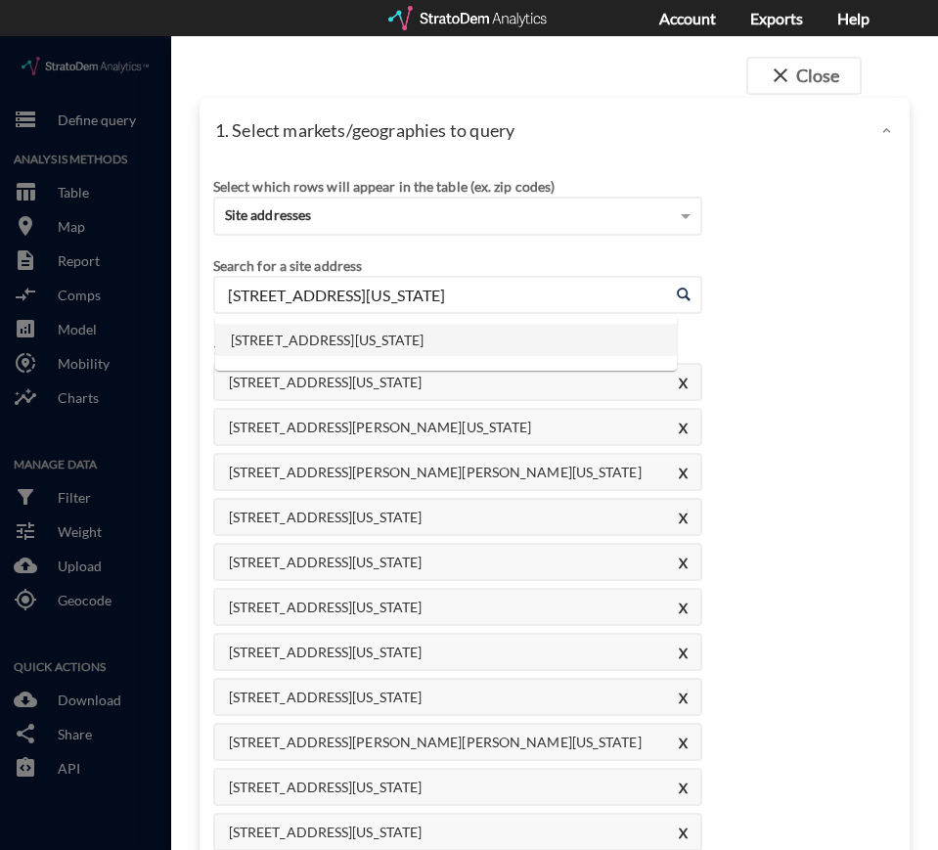
click input "[STREET_ADDRESS][US_STATE]"
paste input "[STREET_ADDRESS][PERSON_NAME]"
click li "[STREET_ADDRESS][PERSON_NAME][US_STATE]"
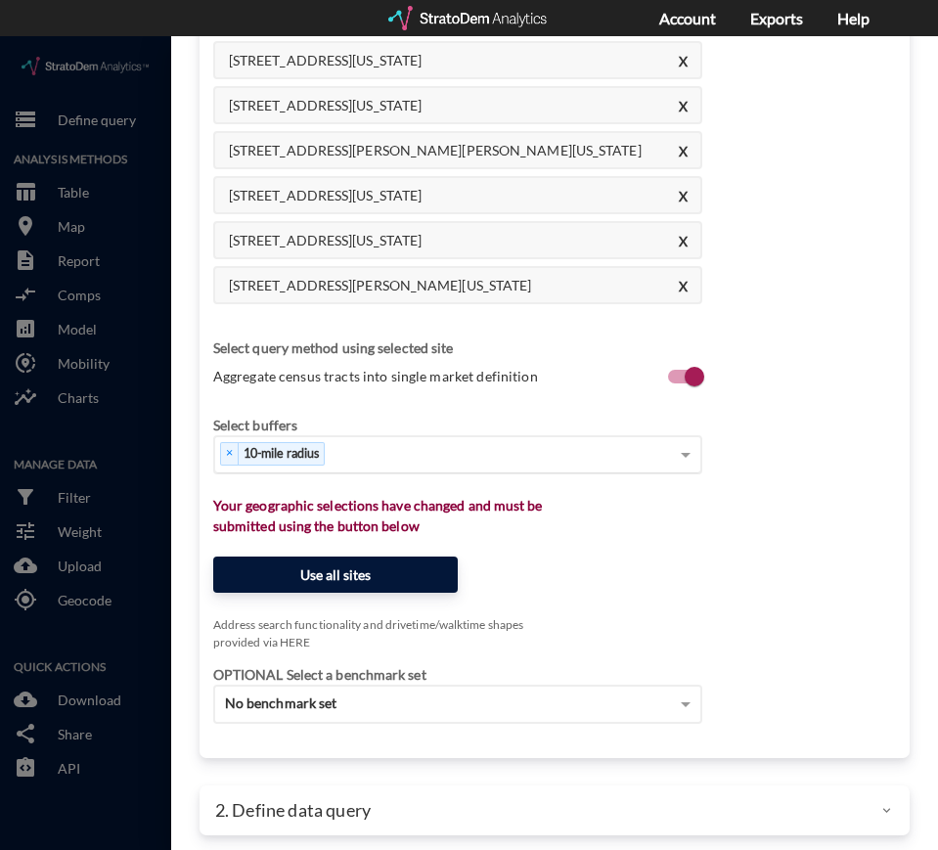
scroll to position [604, 0]
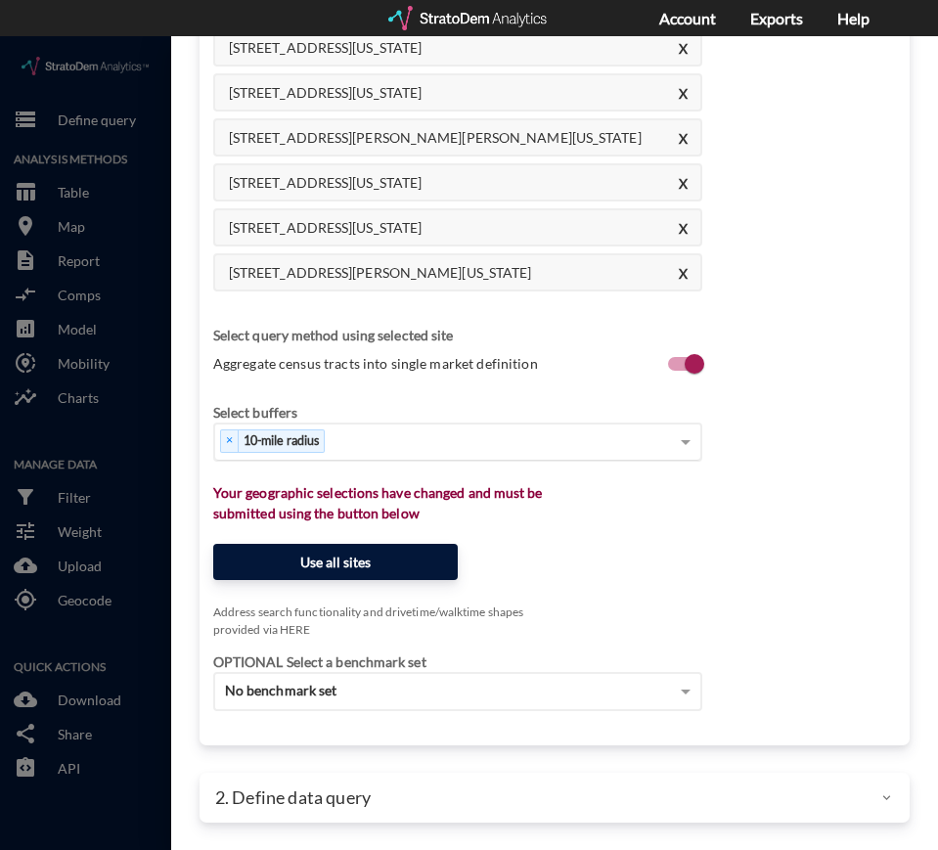
type input "[STREET_ADDRESS][PERSON_NAME][US_STATE]"
click button "Use all sites"
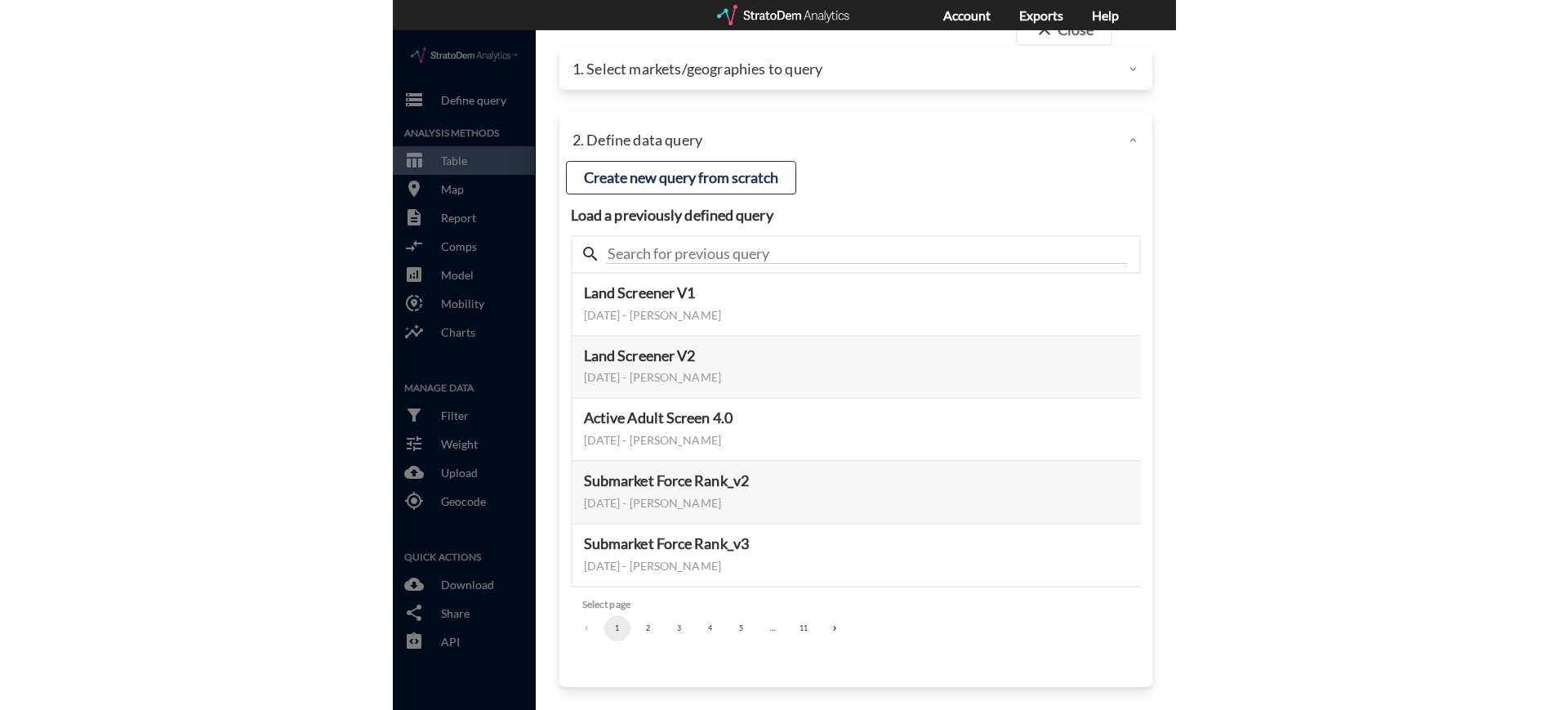
scroll to position [33, 0]
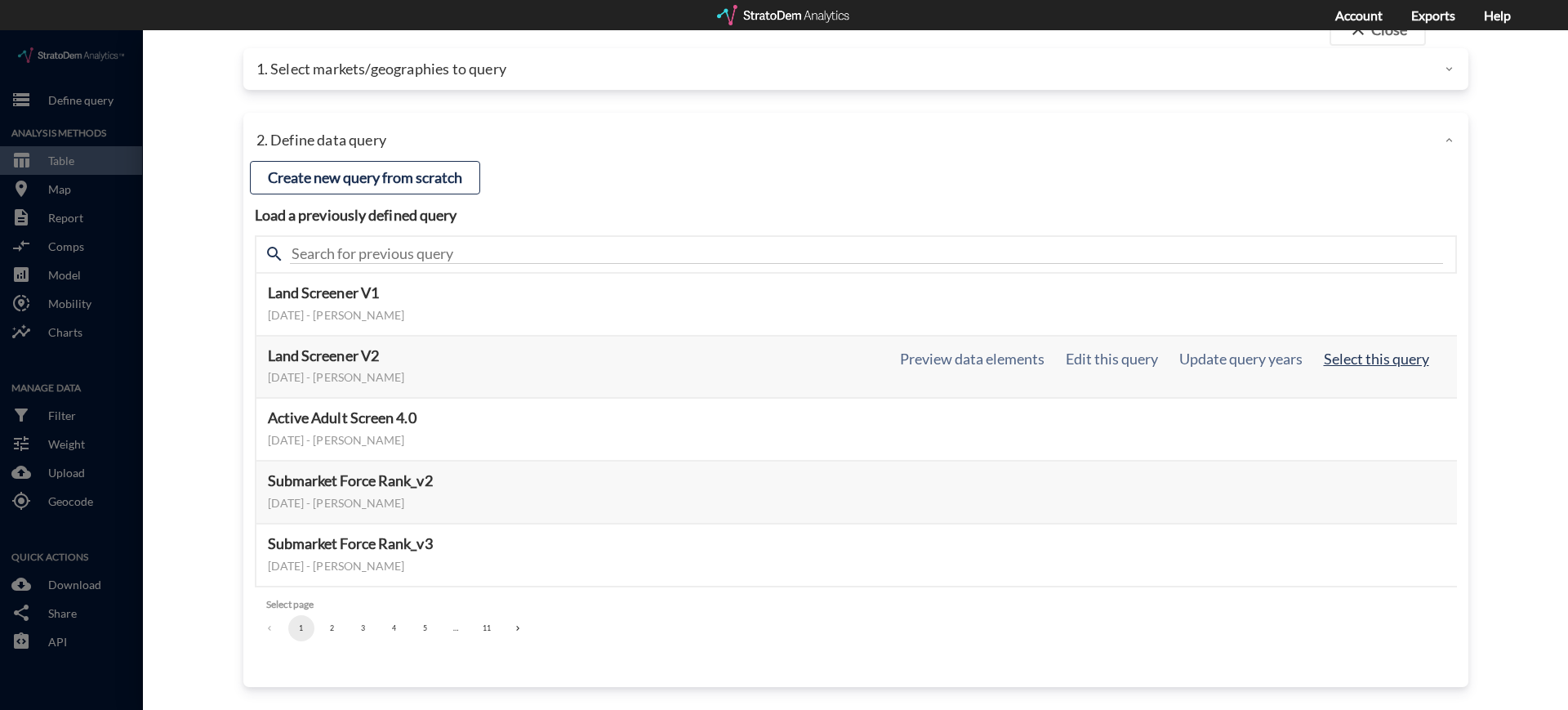
click button "Select this query"
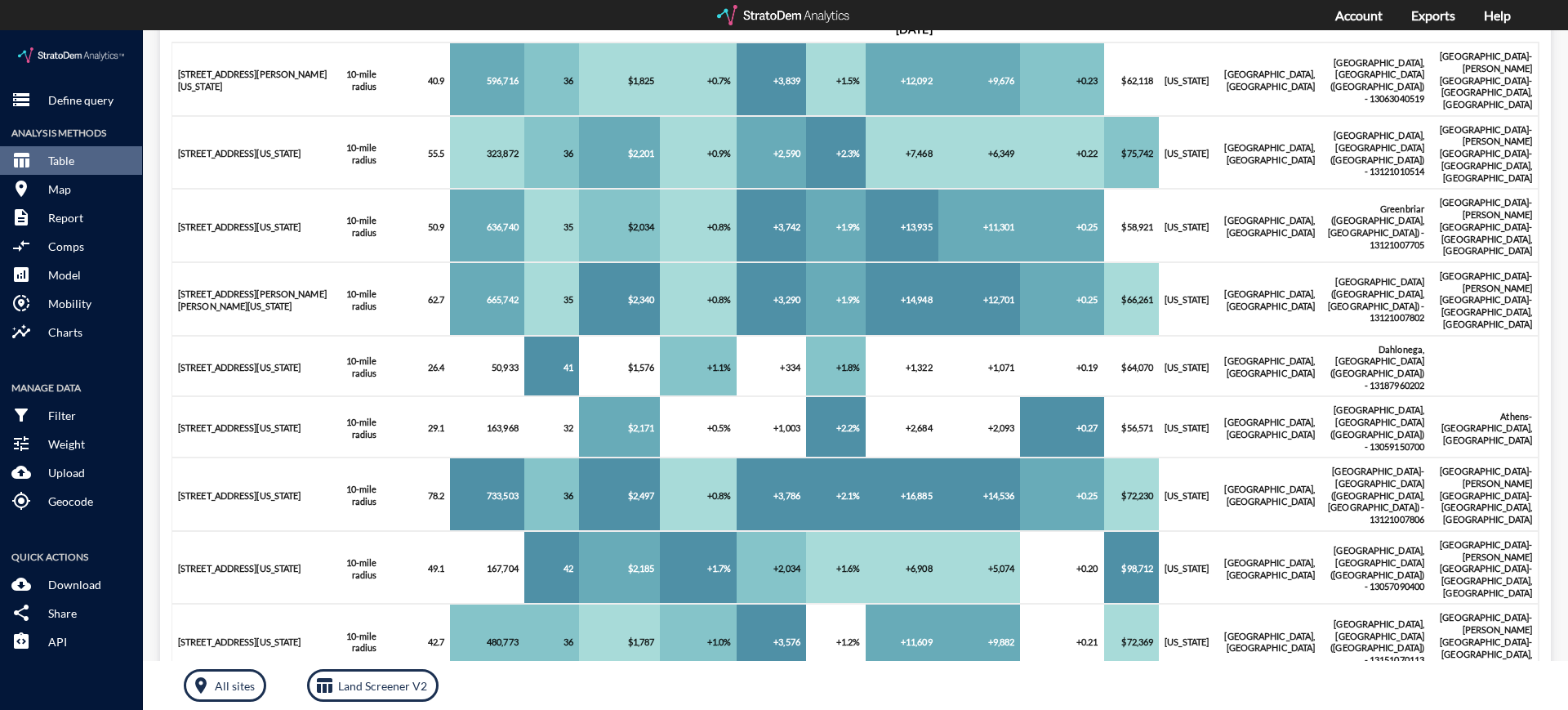
scroll to position [436, 0]
click p "Download"
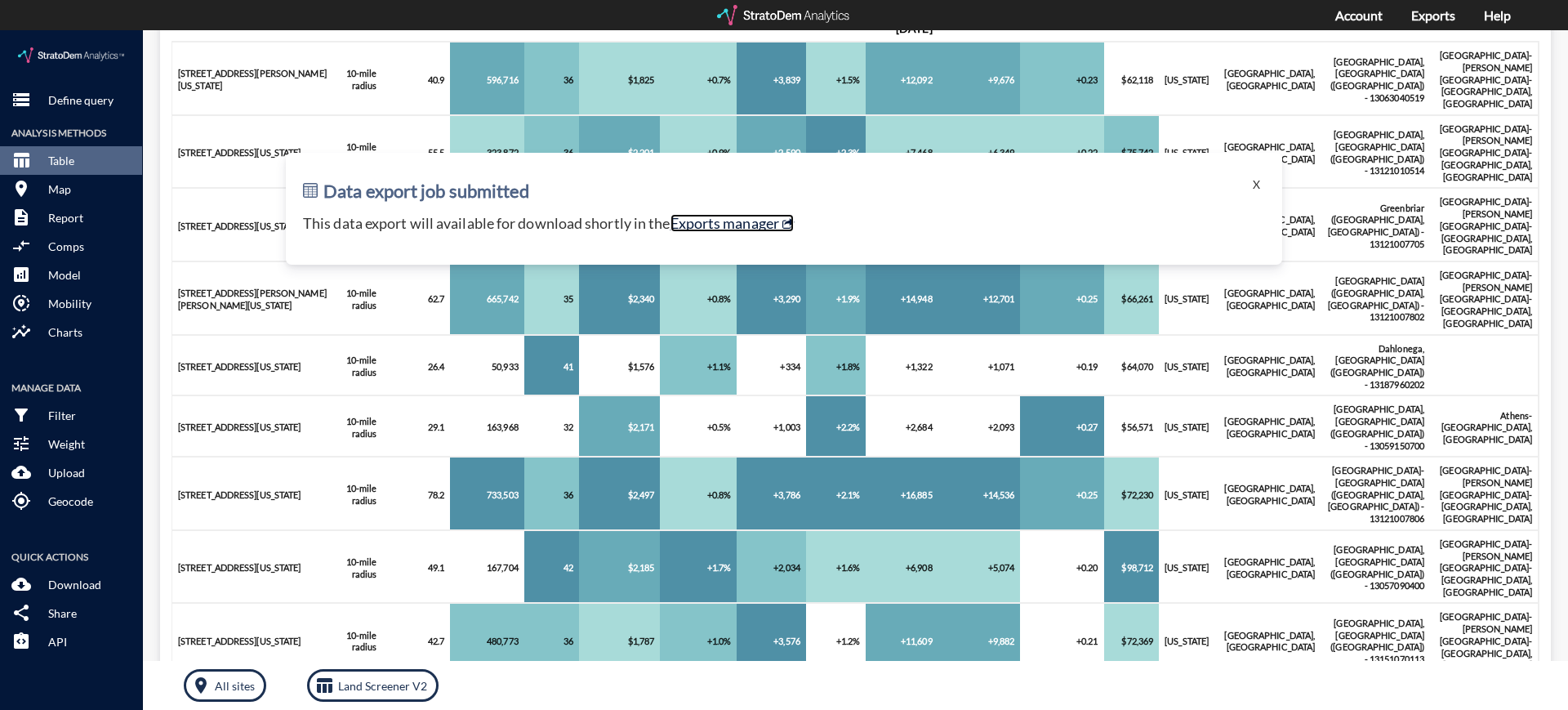
click link "Exports manager"
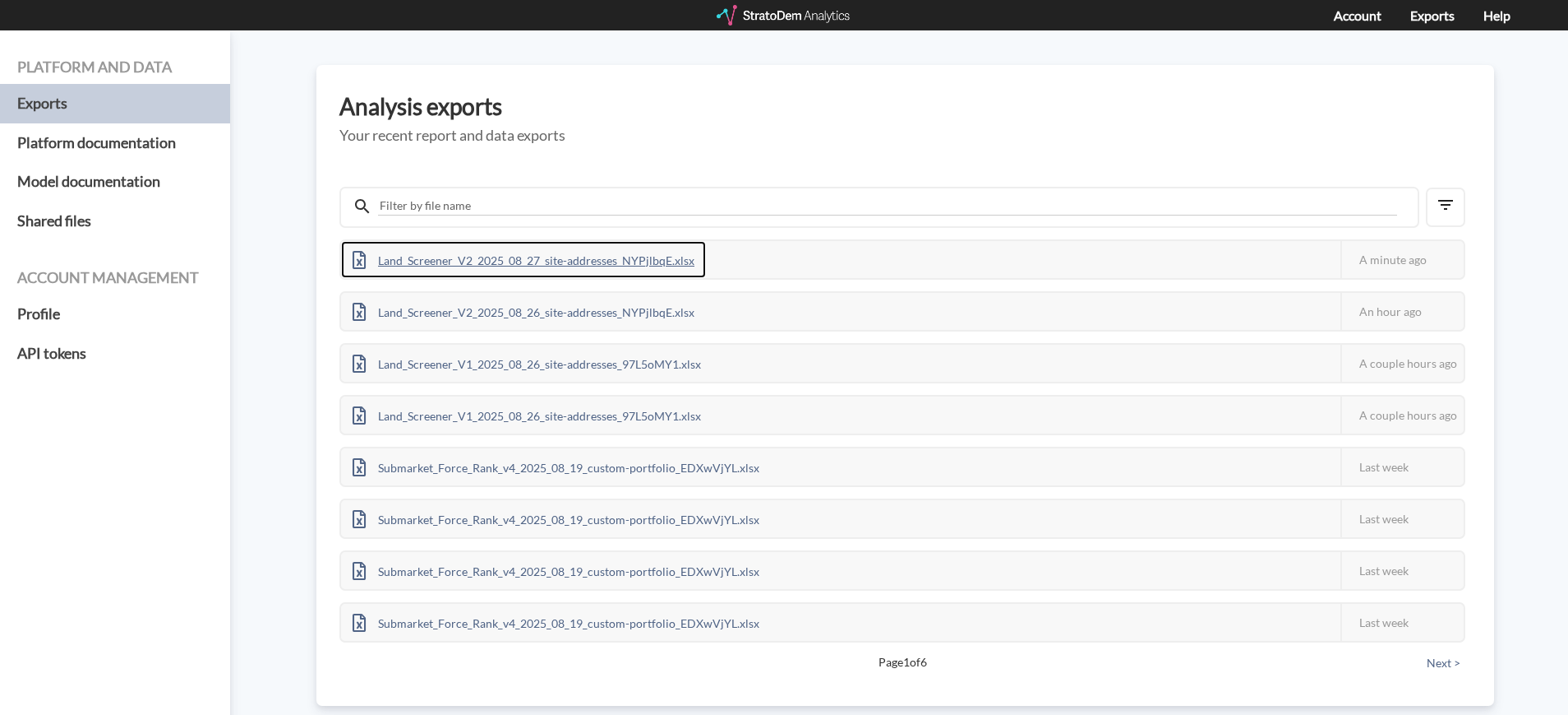
click at [460, 252] on div "Land_Screener_V2_2025_08_27_site-addresses_NYPjlbqE.xlsx" at bounding box center [524, 259] width 365 height 37
